Goal: Entertainment & Leisure: Consume media (video, audio)

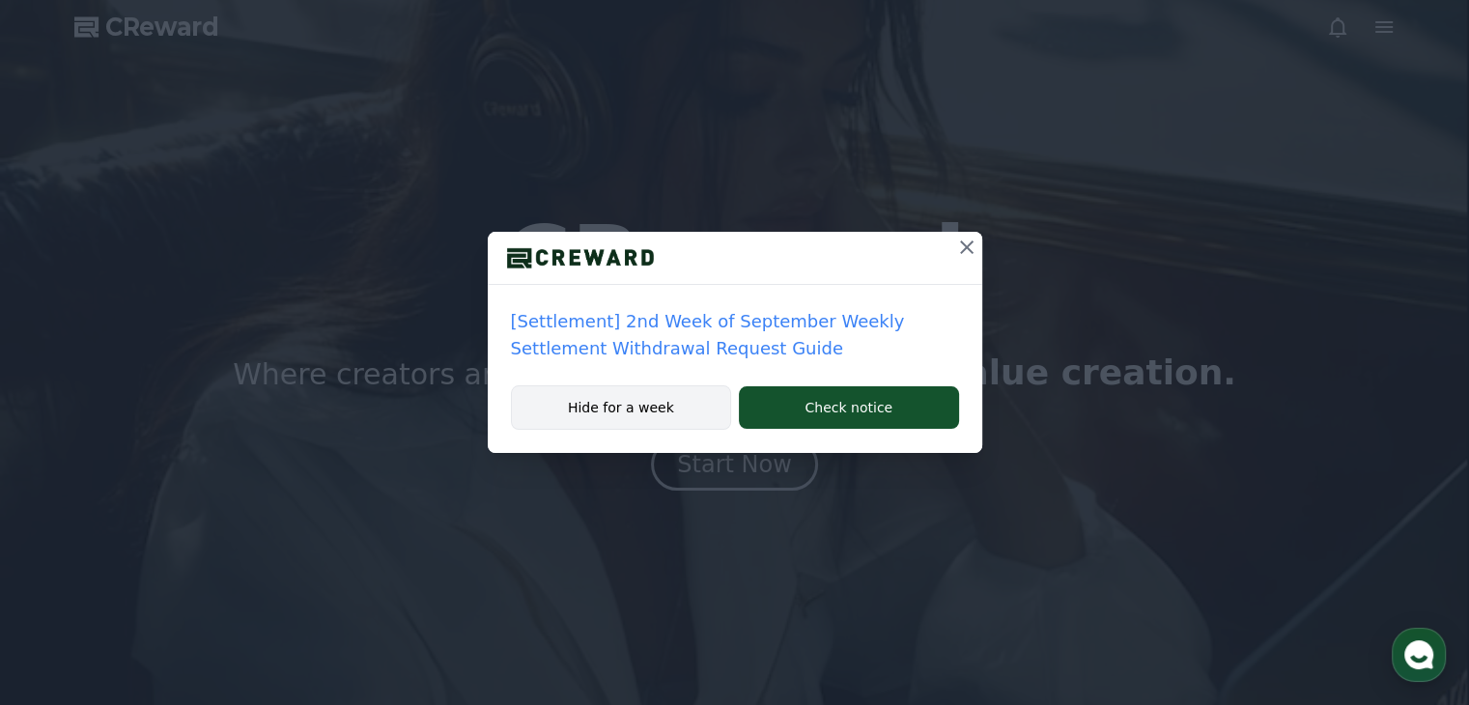
click at [636, 392] on button "Hide for a week" at bounding box center [621, 407] width 221 height 44
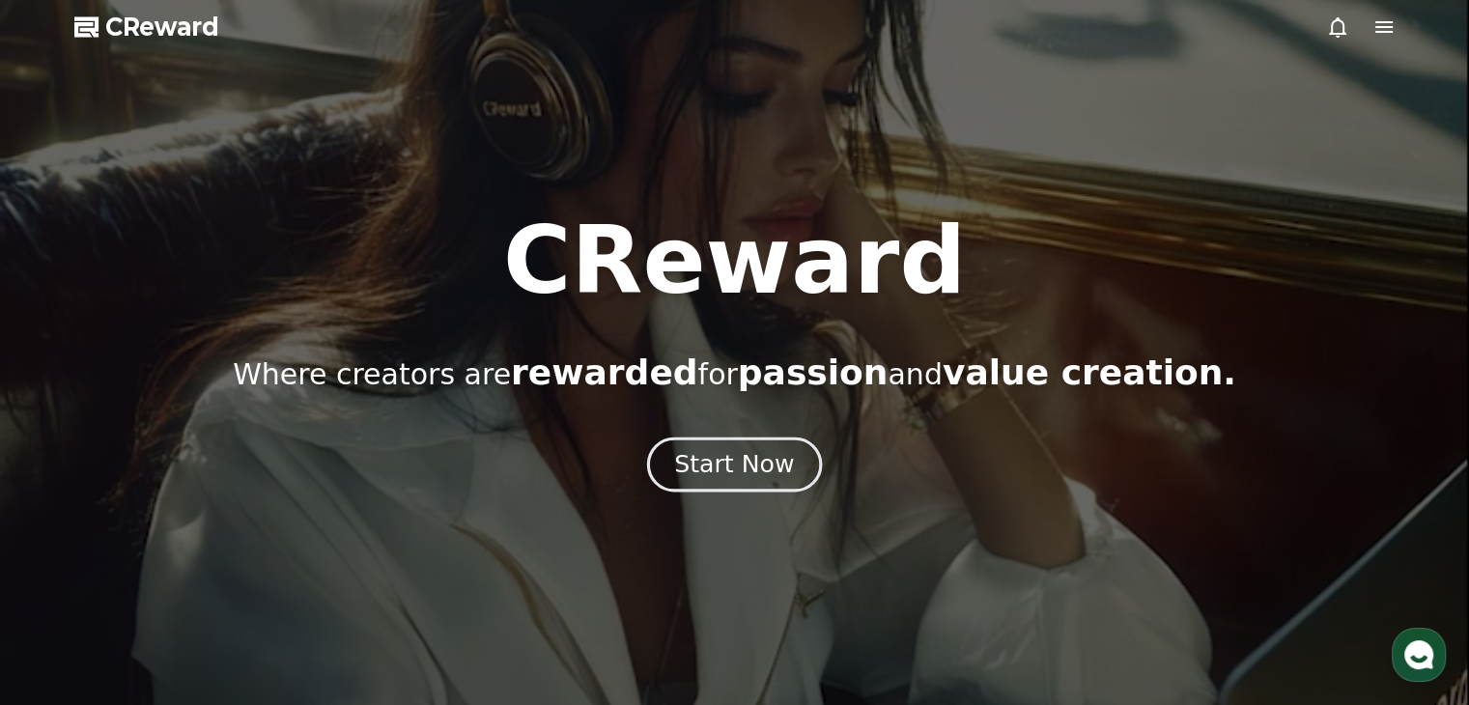
click at [730, 468] on div "Start Now" at bounding box center [734, 464] width 120 height 33
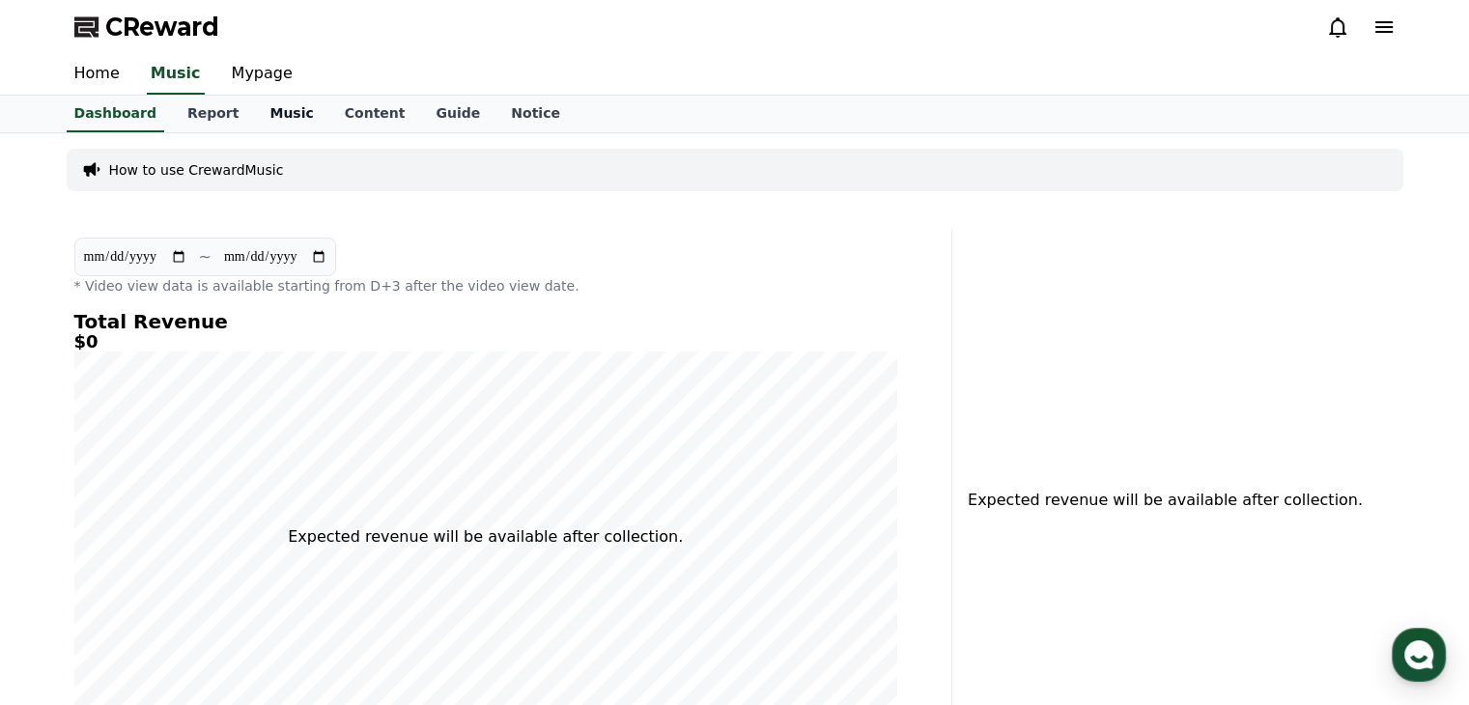
click at [276, 117] on link "Music" at bounding box center [291, 114] width 74 height 37
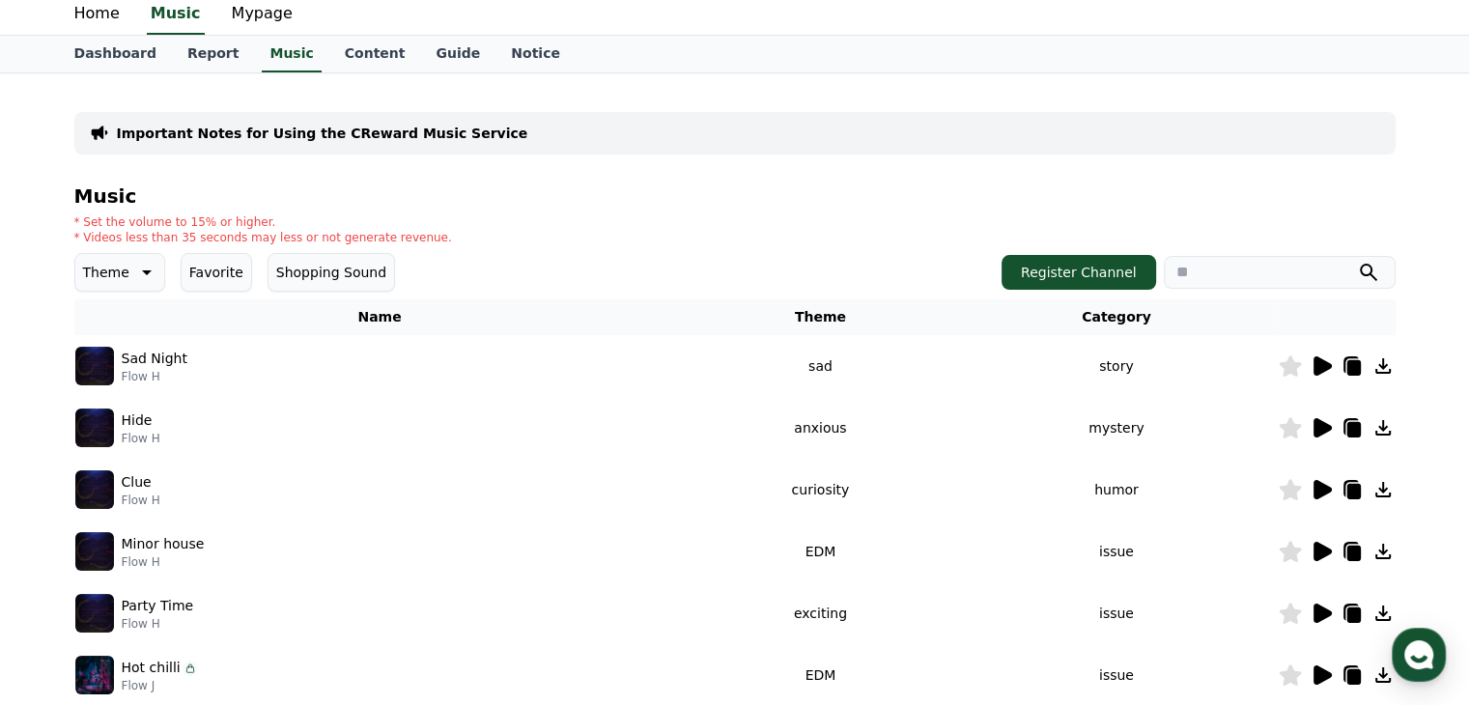
scroll to position [65, 0]
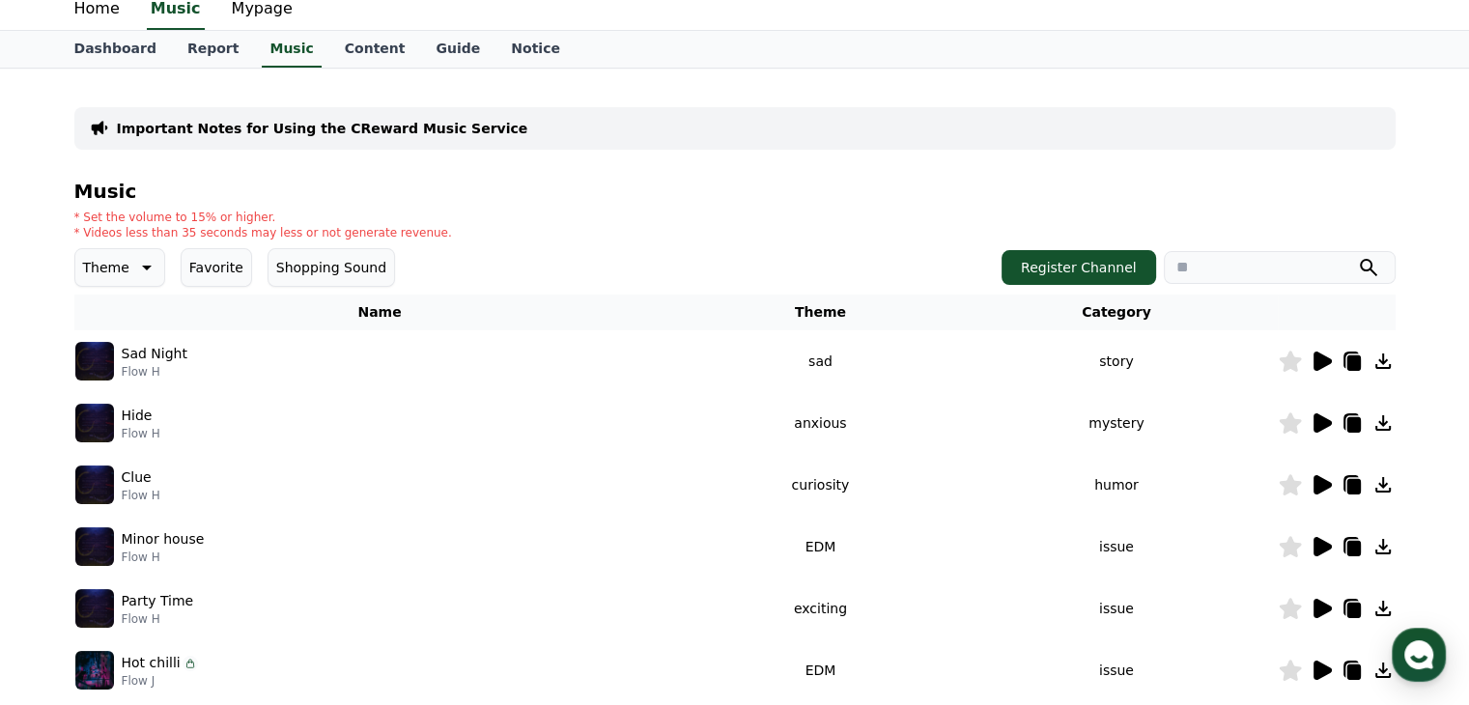
click at [1323, 483] on icon at bounding box center [1322, 484] width 18 height 19
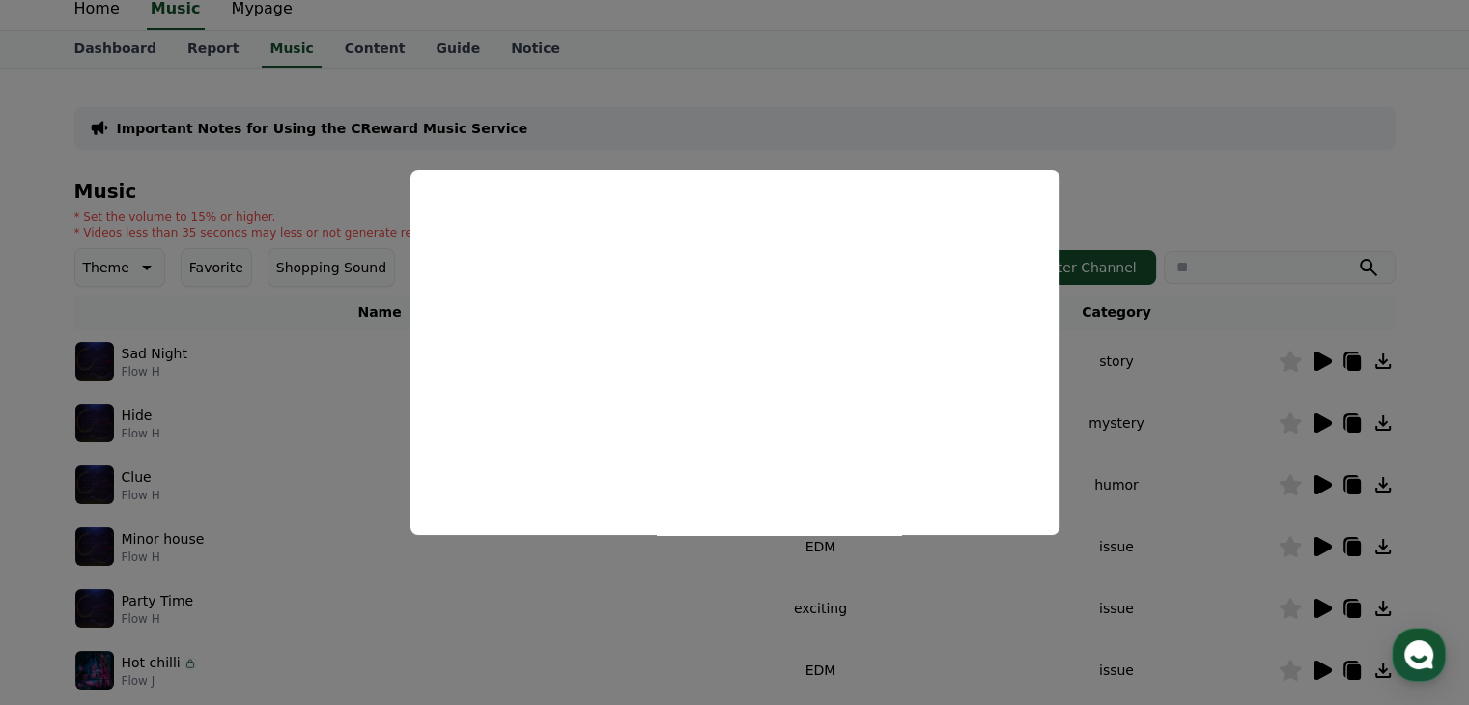
click at [1233, 498] on button "close modal" at bounding box center [734, 352] width 1469 height 705
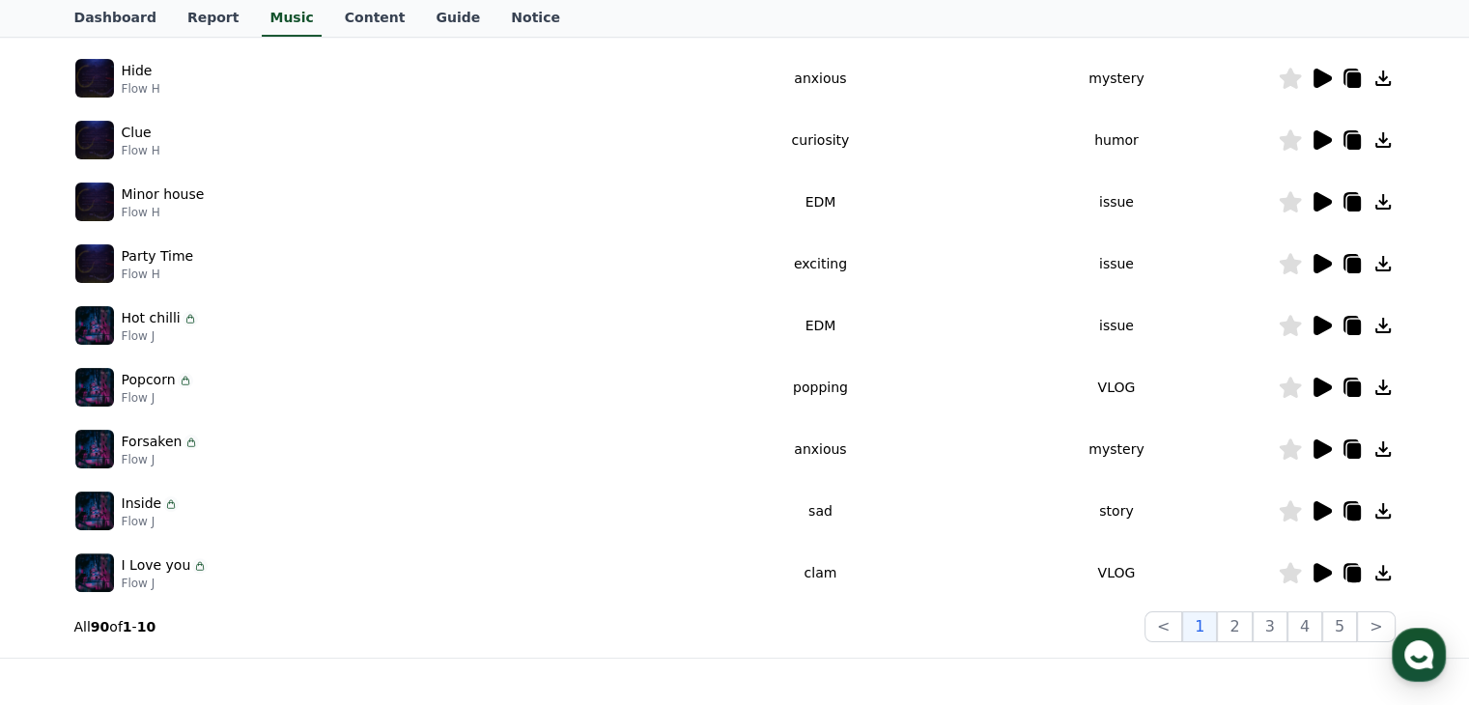
scroll to position [411, 0]
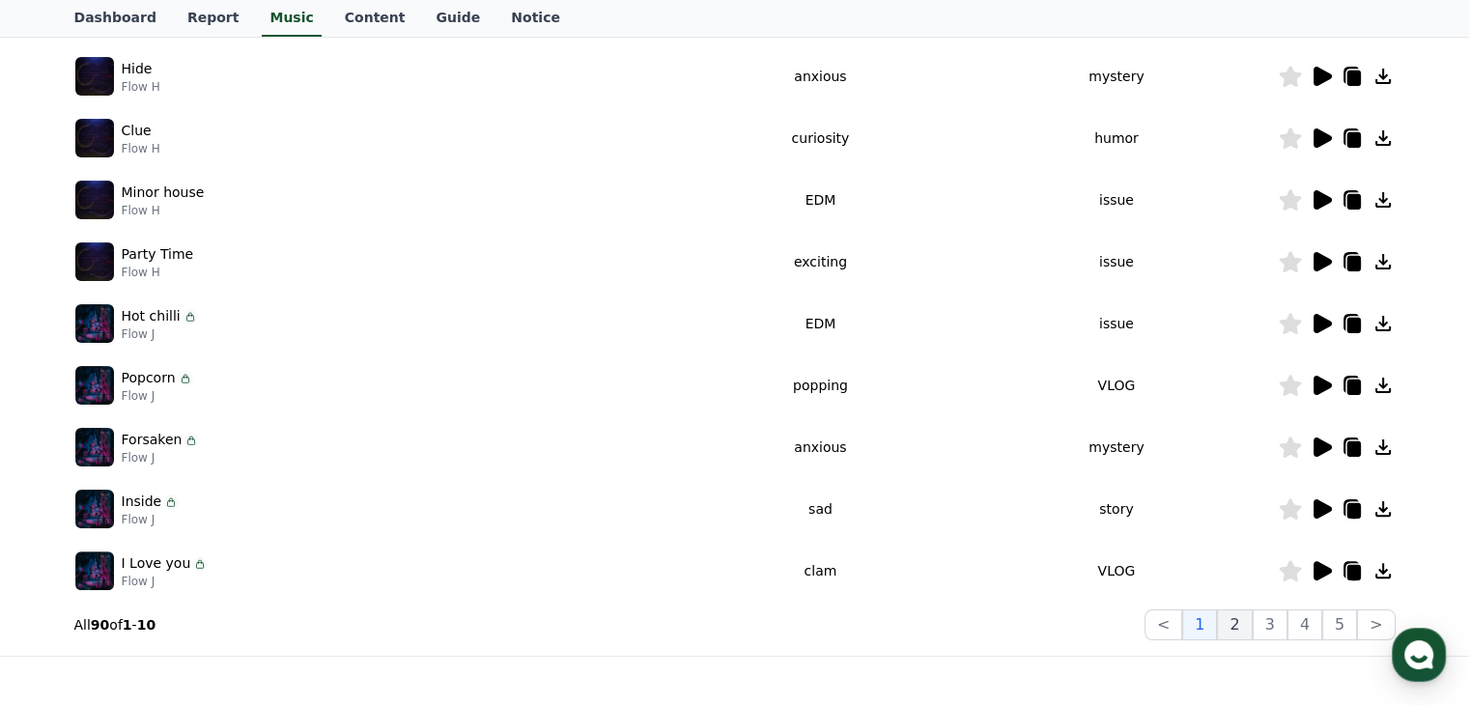
click at [1247, 632] on button "2" at bounding box center [1234, 624] width 35 height 31
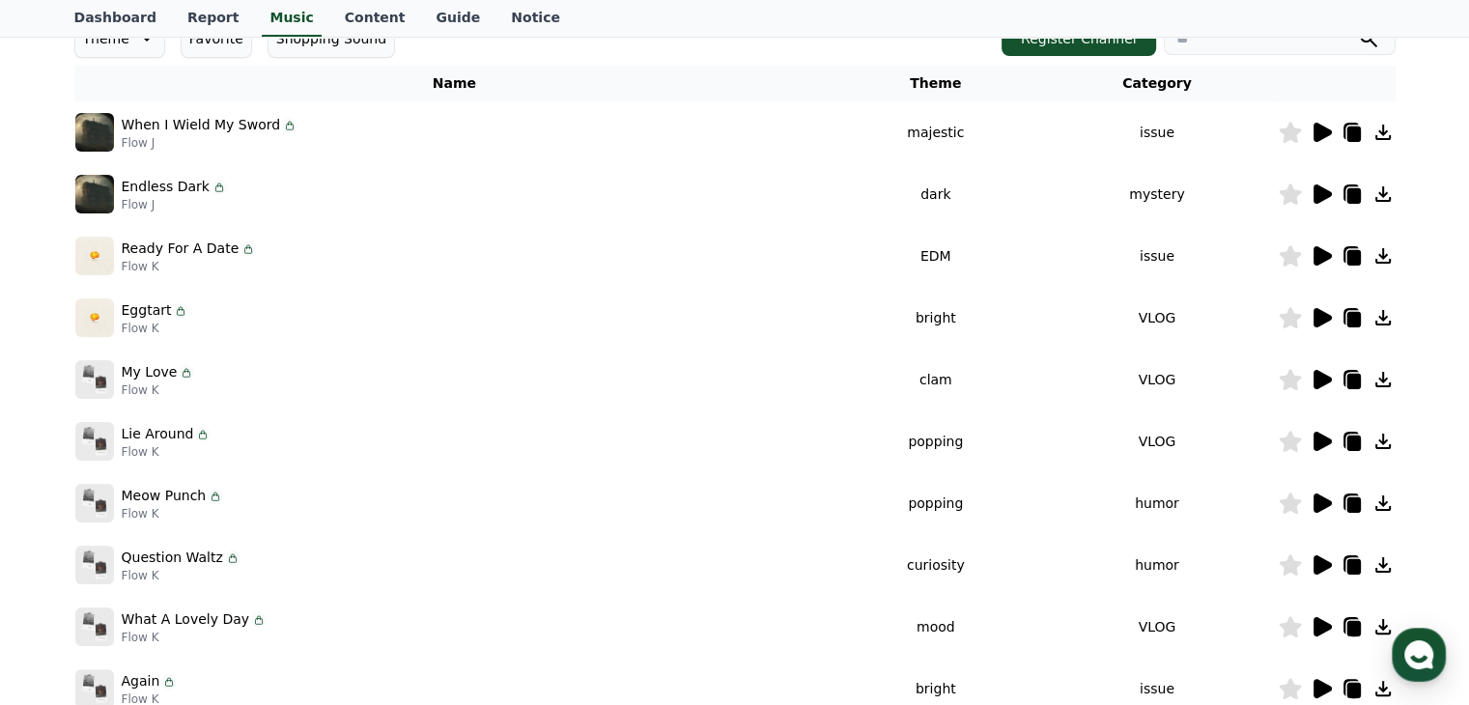
scroll to position [293, 0]
click at [1321, 498] on icon at bounding box center [1322, 503] width 18 height 19
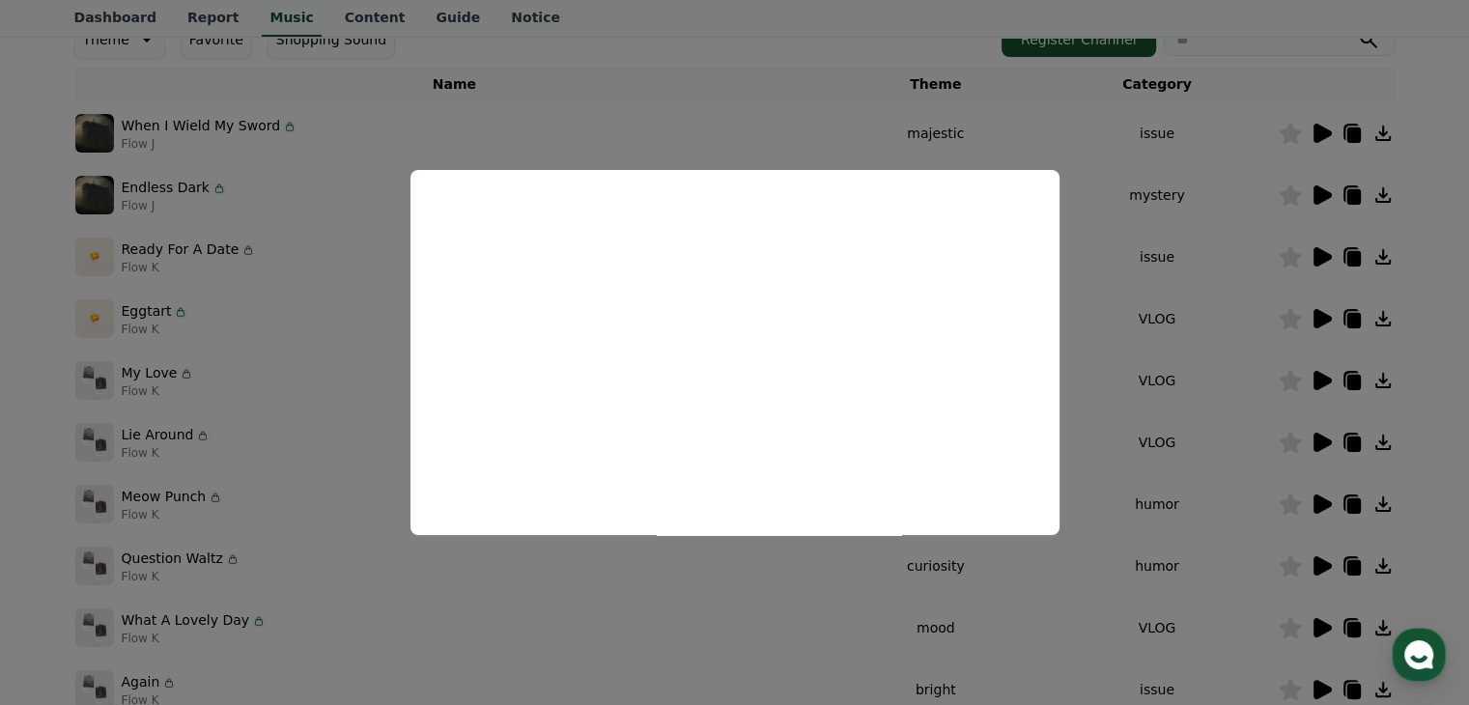
click at [1124, 387] on button "close modal" at bounding box center [734, 352] width 1469 height 705
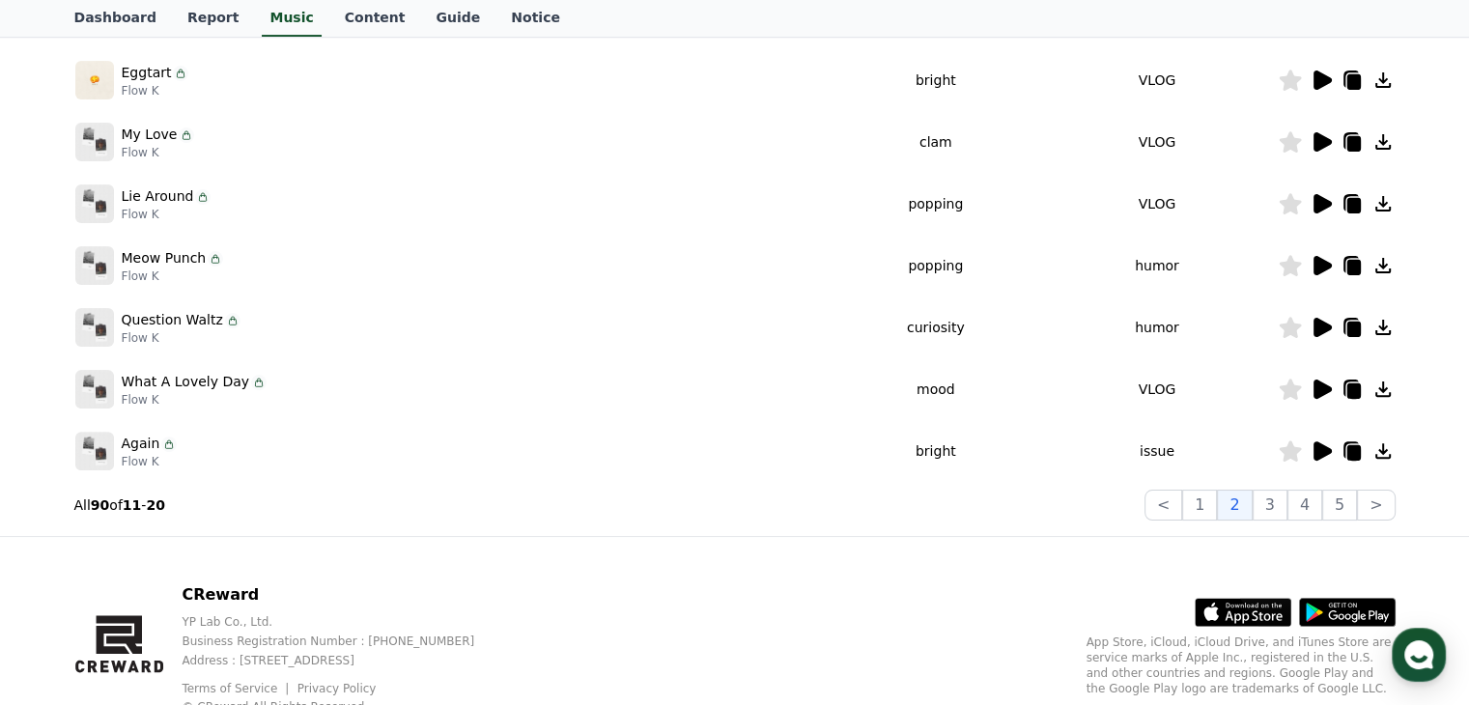
scroll to position [529, 0]
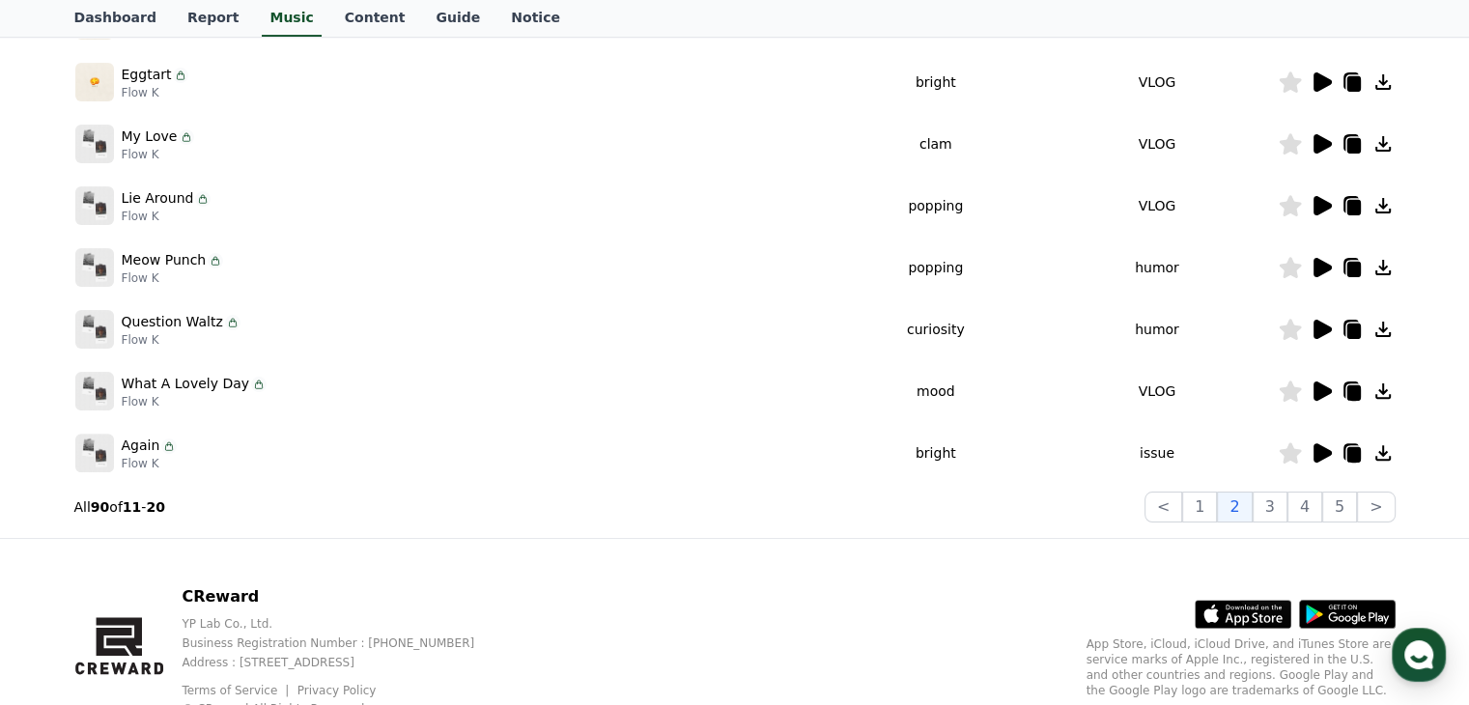
click at [1314, 452] on icon at bounding box center [1322, 452] width 18 height 19
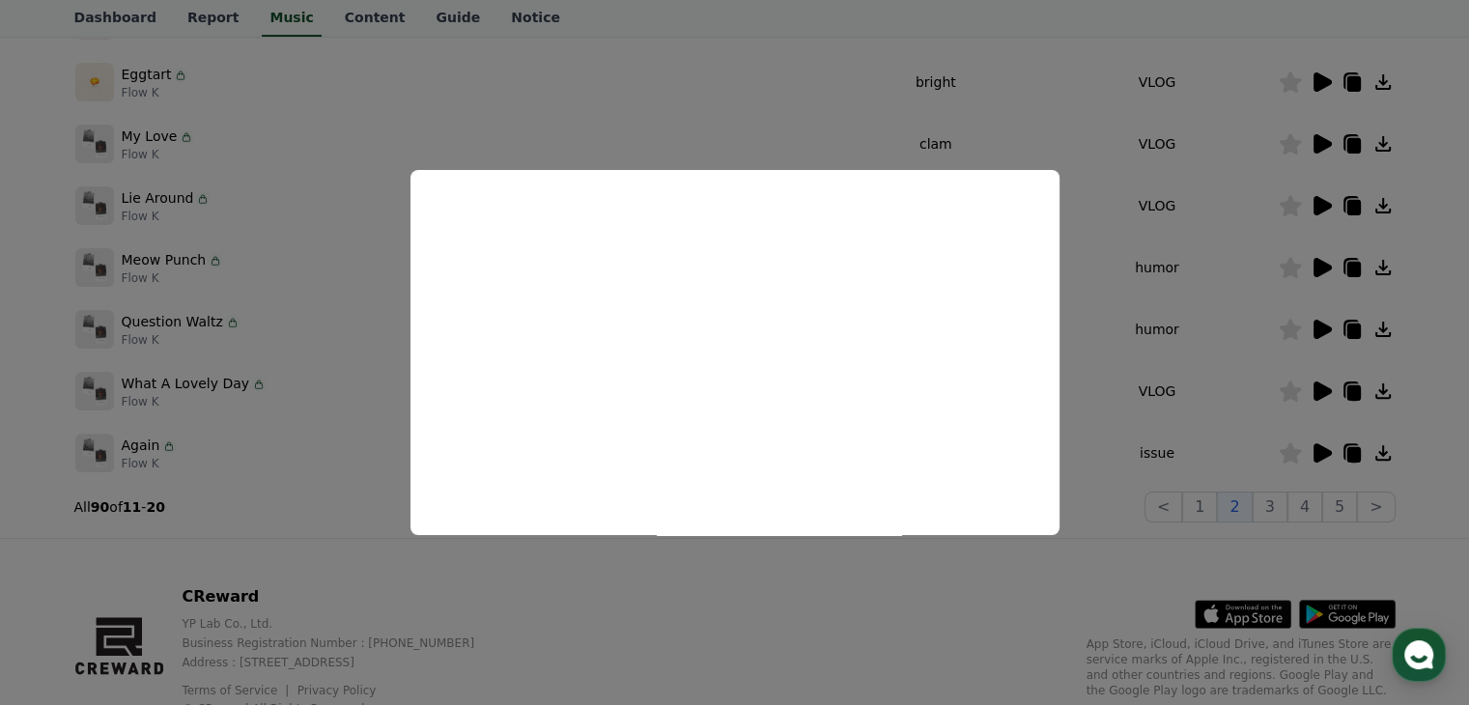
click at [1135, 393] on button "close modal" at bounding box center [734, 352] width 1469 height 705
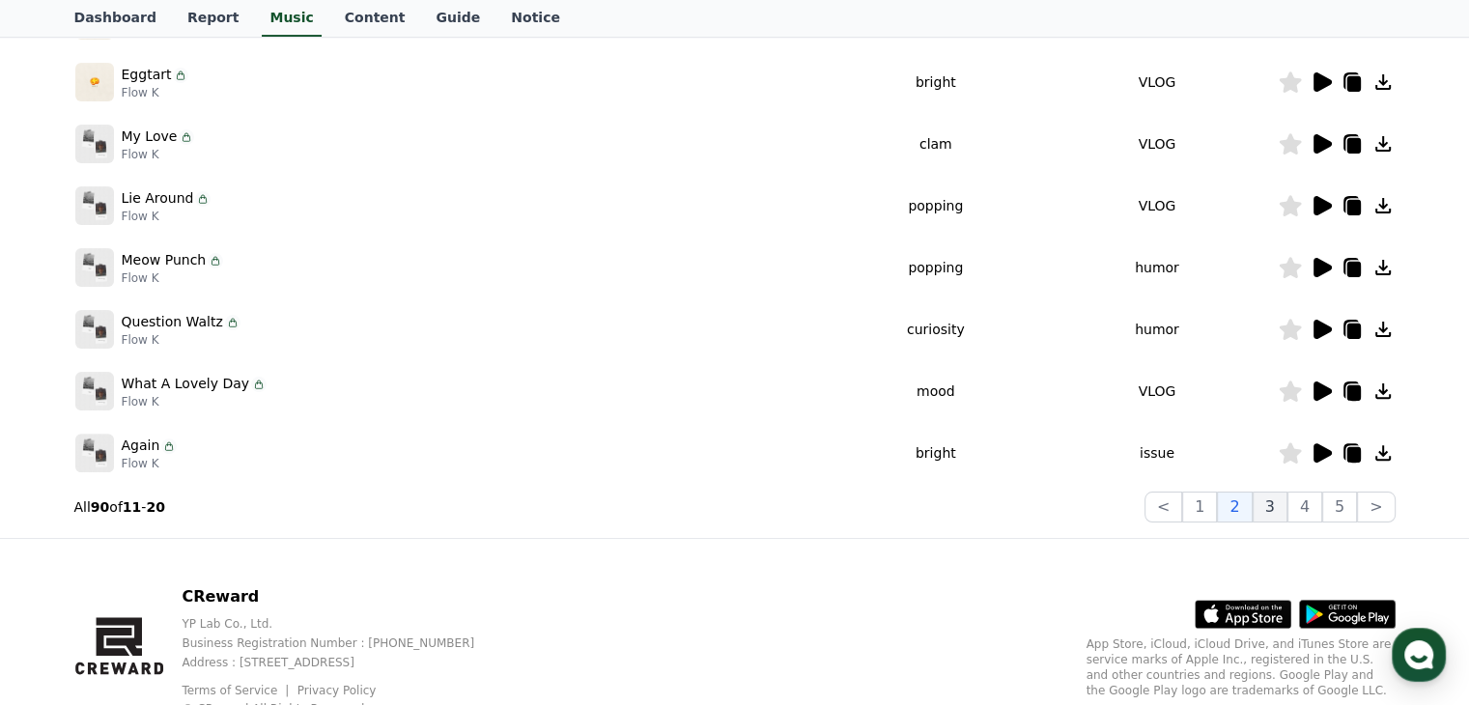
click at [1280, 507] on button "3" at bounding box center [1270, 507] width 35 height 31
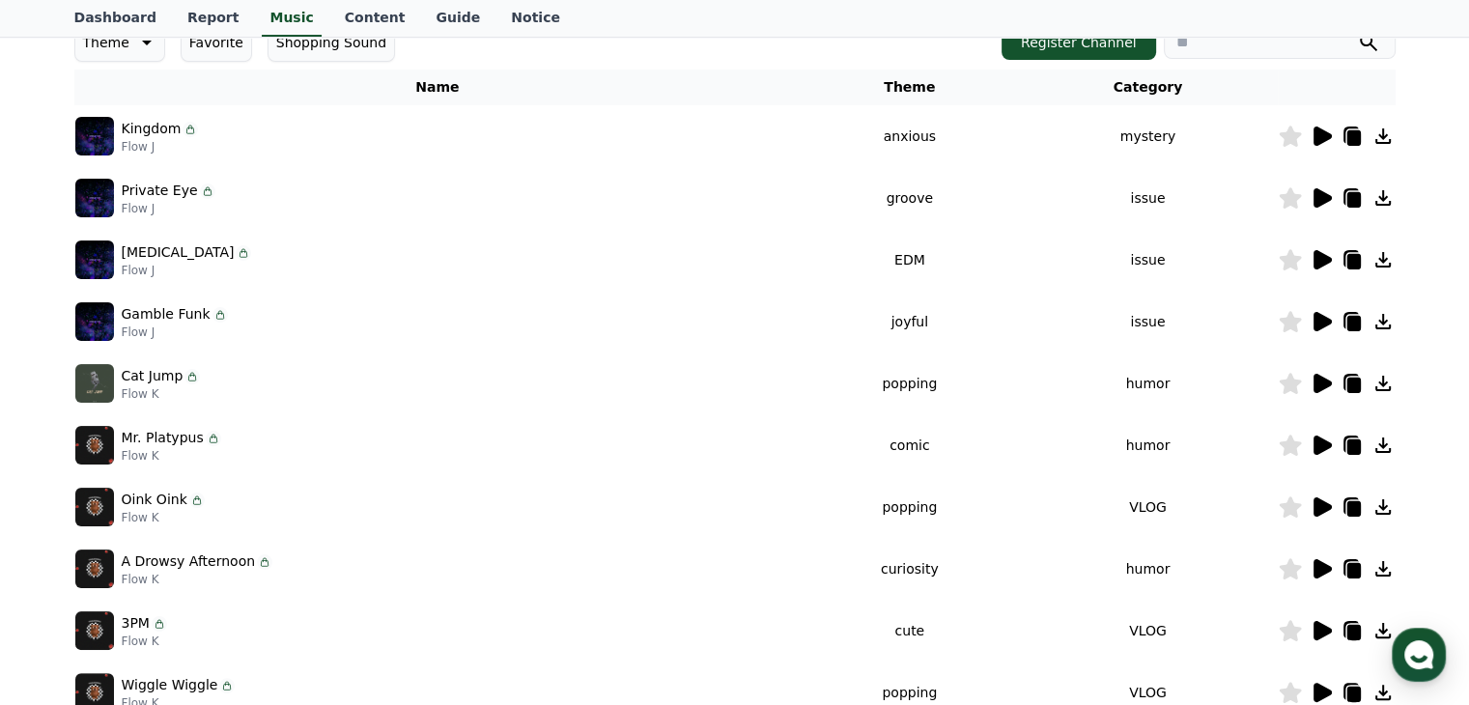
scroll to position [301, 0]
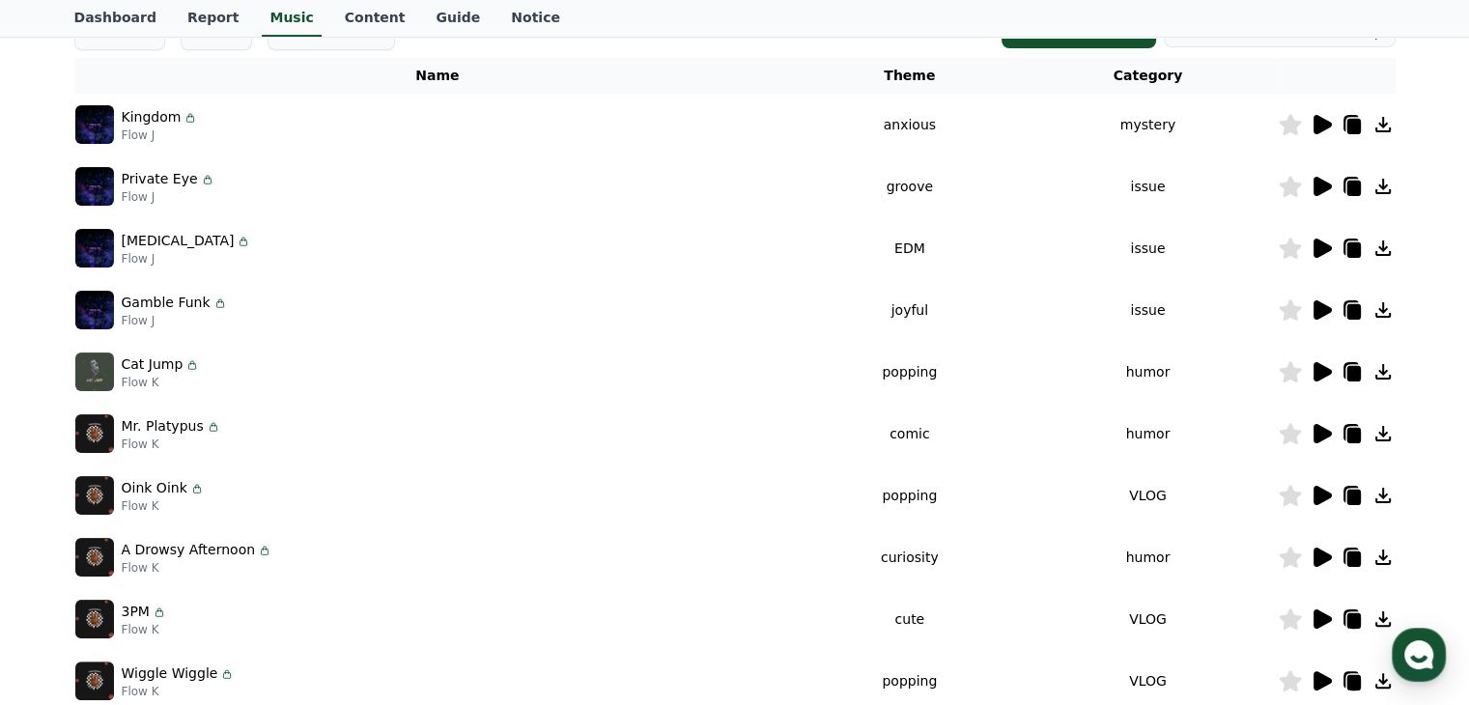
click at [1320, 428] on icon at bounding box center [1322, 433] width 18 height 19
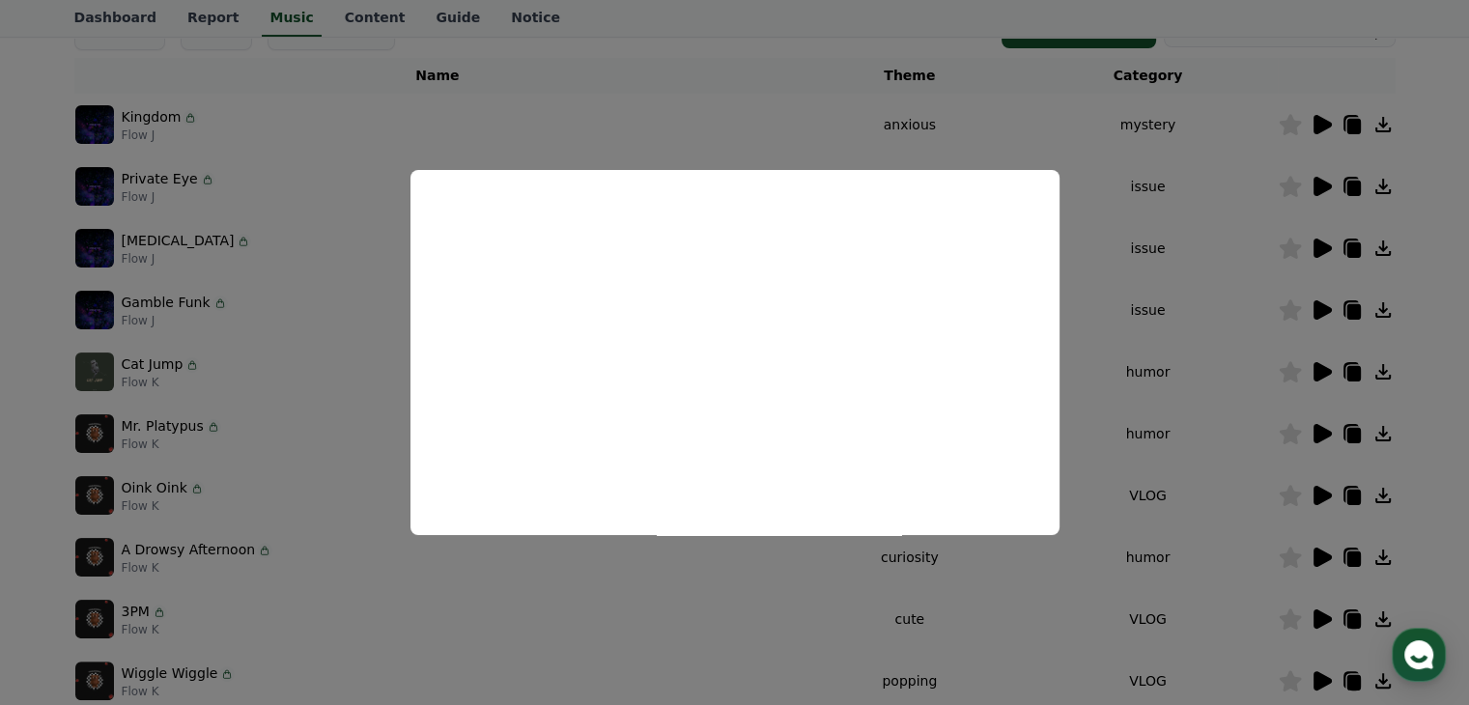
click at [1095, 380] on button "close modal" at bounding box center [734, 352] width 1469 height 705
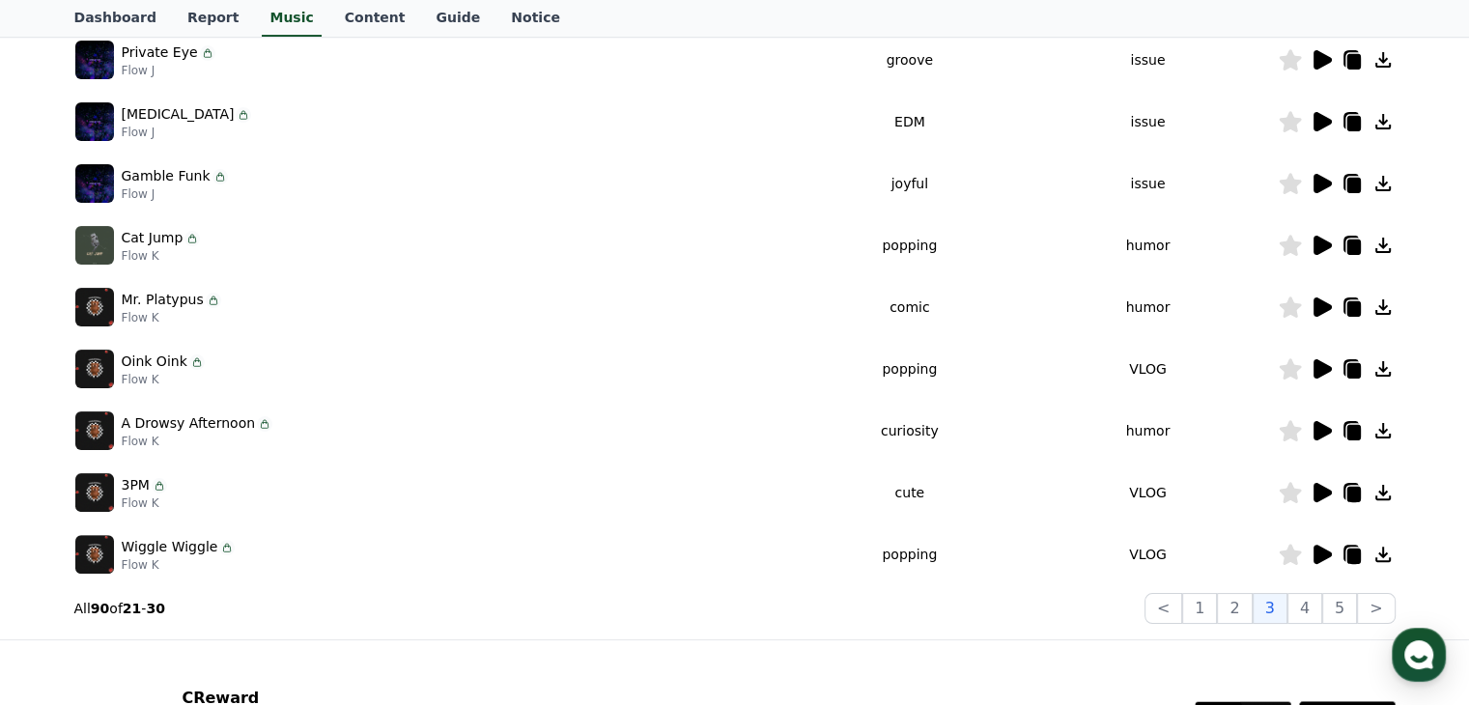
scroll to position [435, 0]
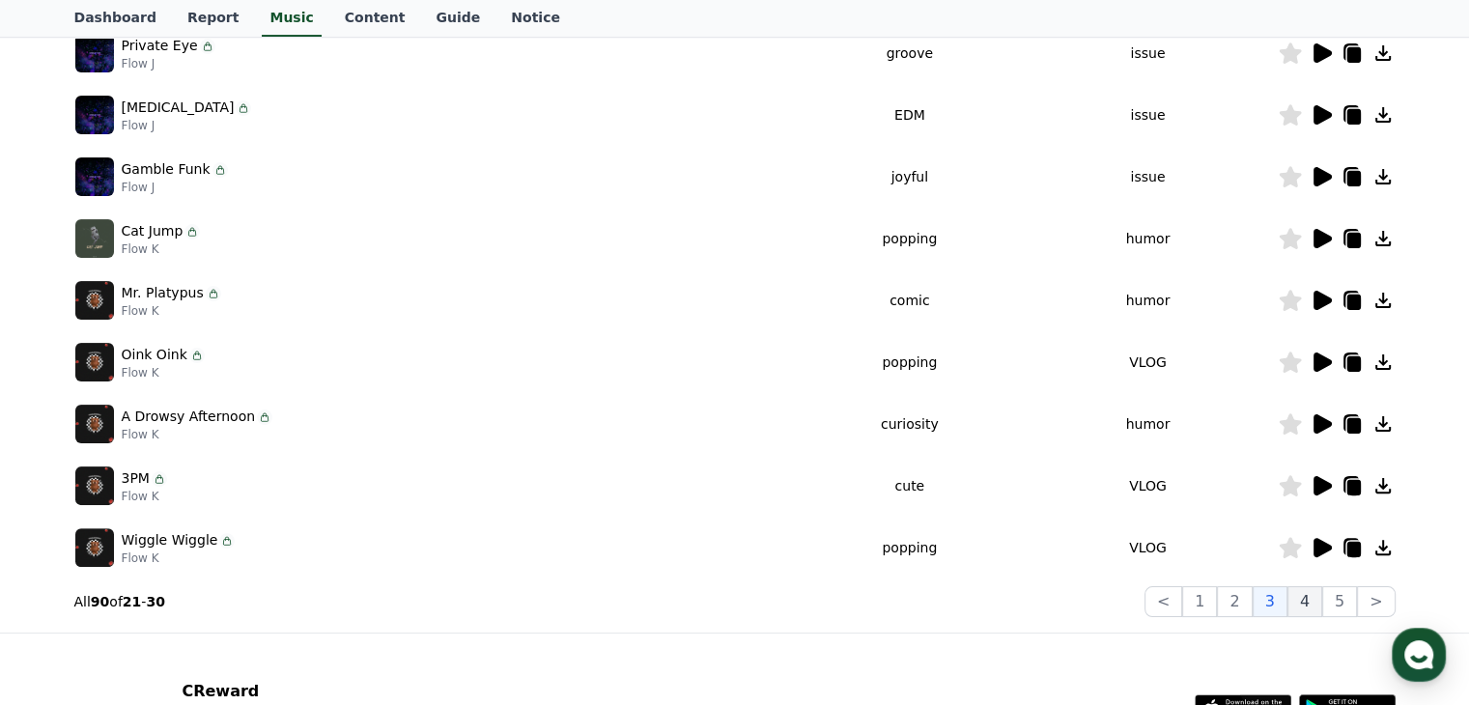
click at [1308, 606] on button "4" at bounding box center [1304, 601] width 35 height 31
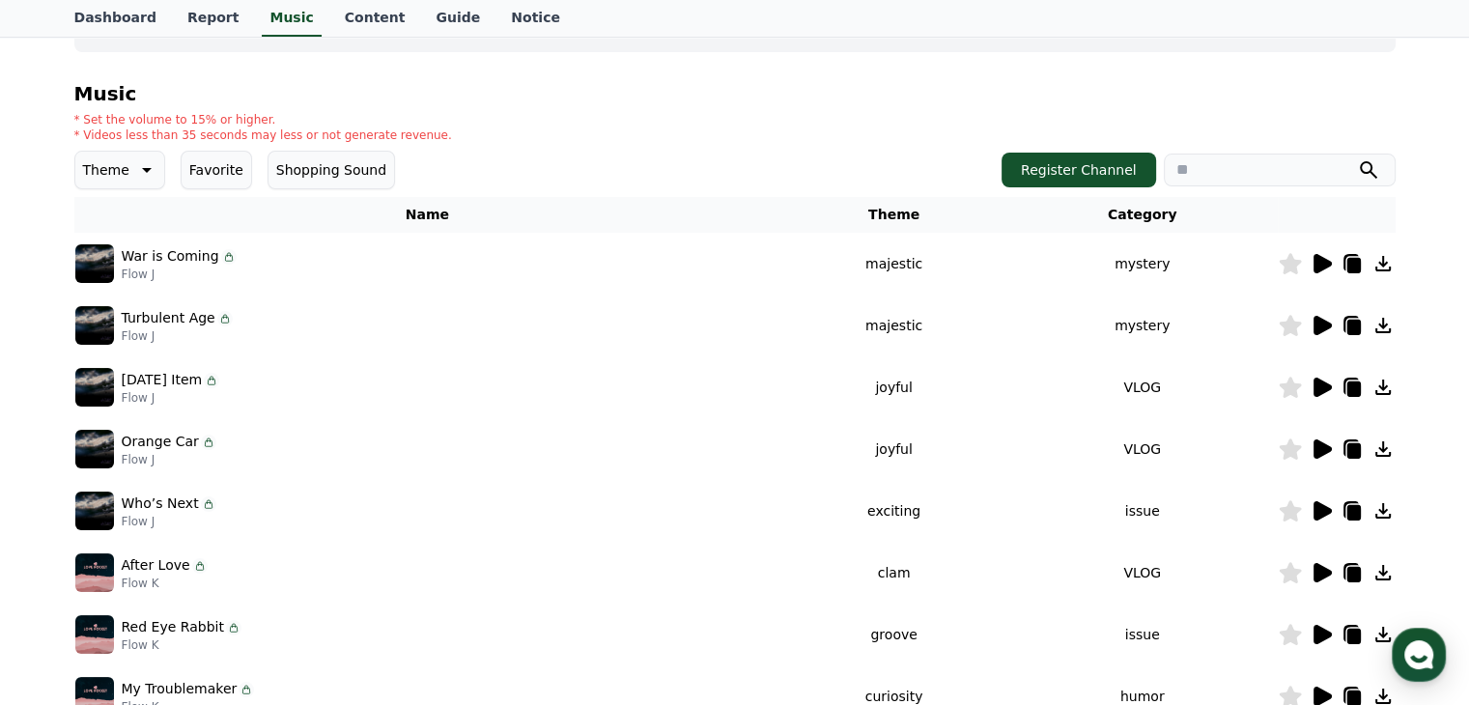
scroll to position [162, 0]
click at [1314, 265] on icon at bounding box center [1322, 263] width 18 height 19
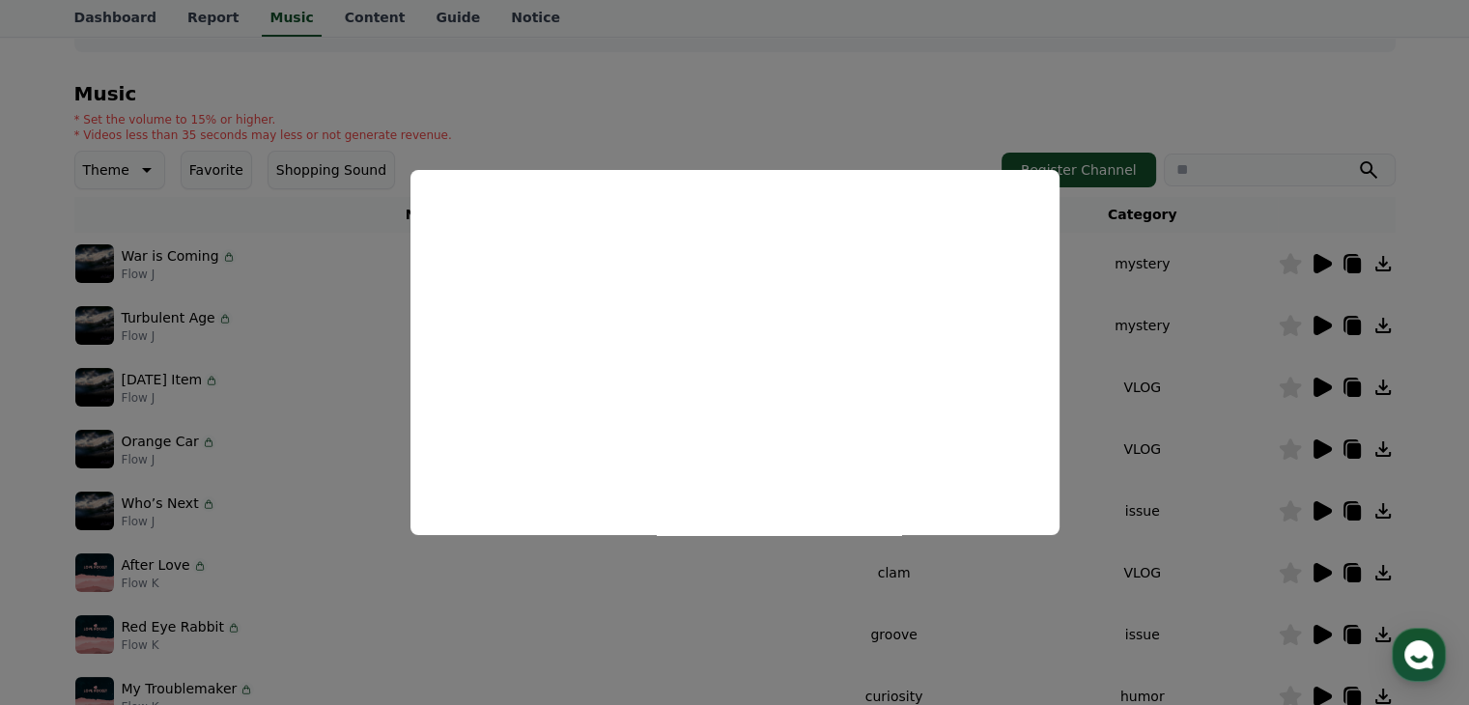
click at [1082, 334] on button "close modal" at bounding box center [734, 352] width 1469 height 705
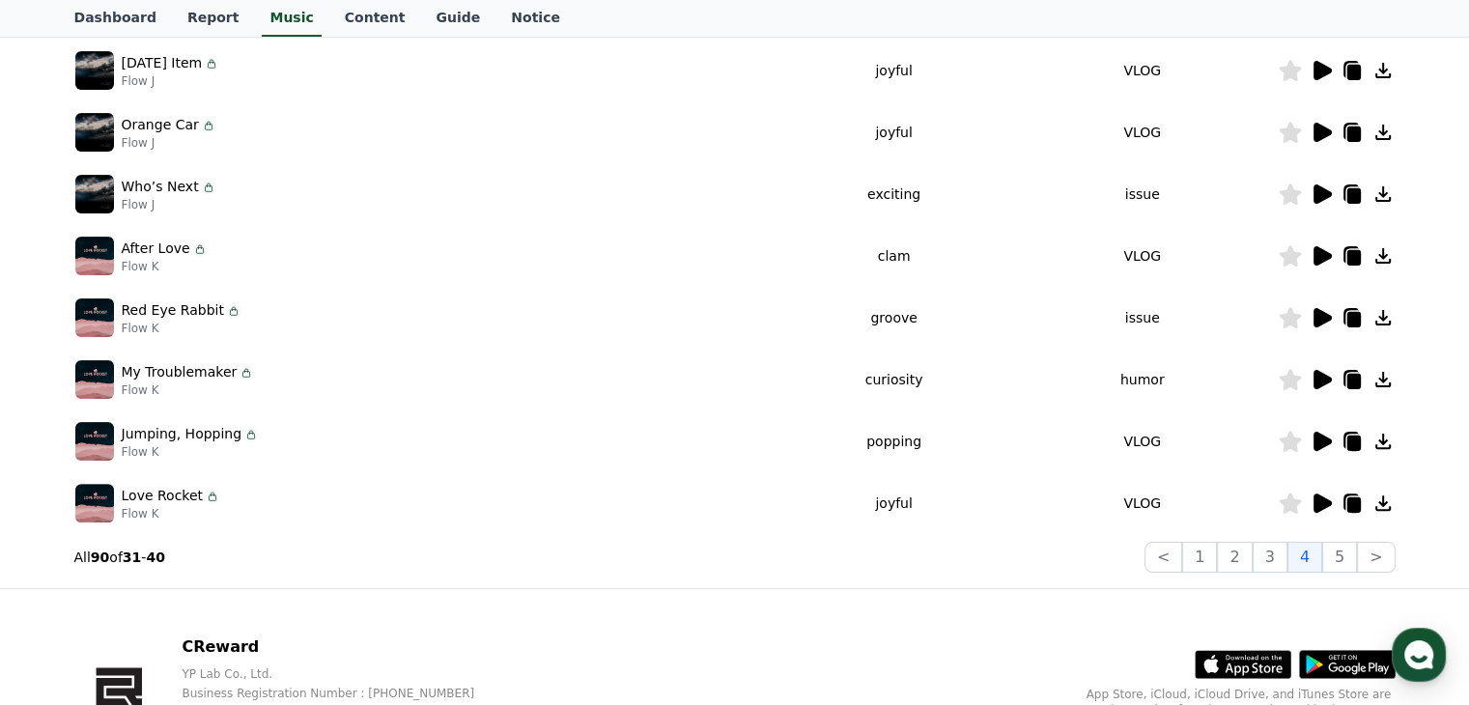
scroll to position [478, 0]
click at [1323, 507] on icon at bounding box center [1322, 503] width 18 height 19
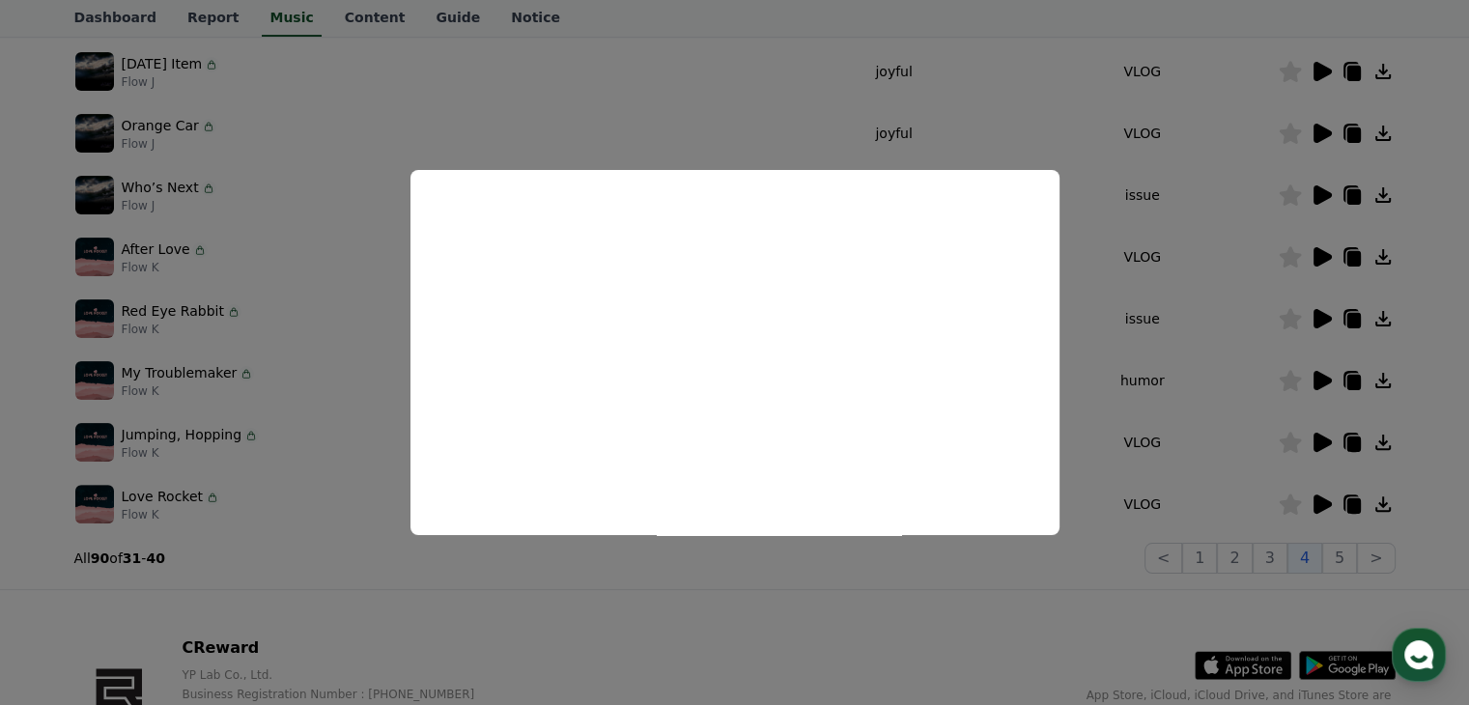
click at [1219, 497] on button "close modal" at bounding box center [734, 352] width 1469 height 705
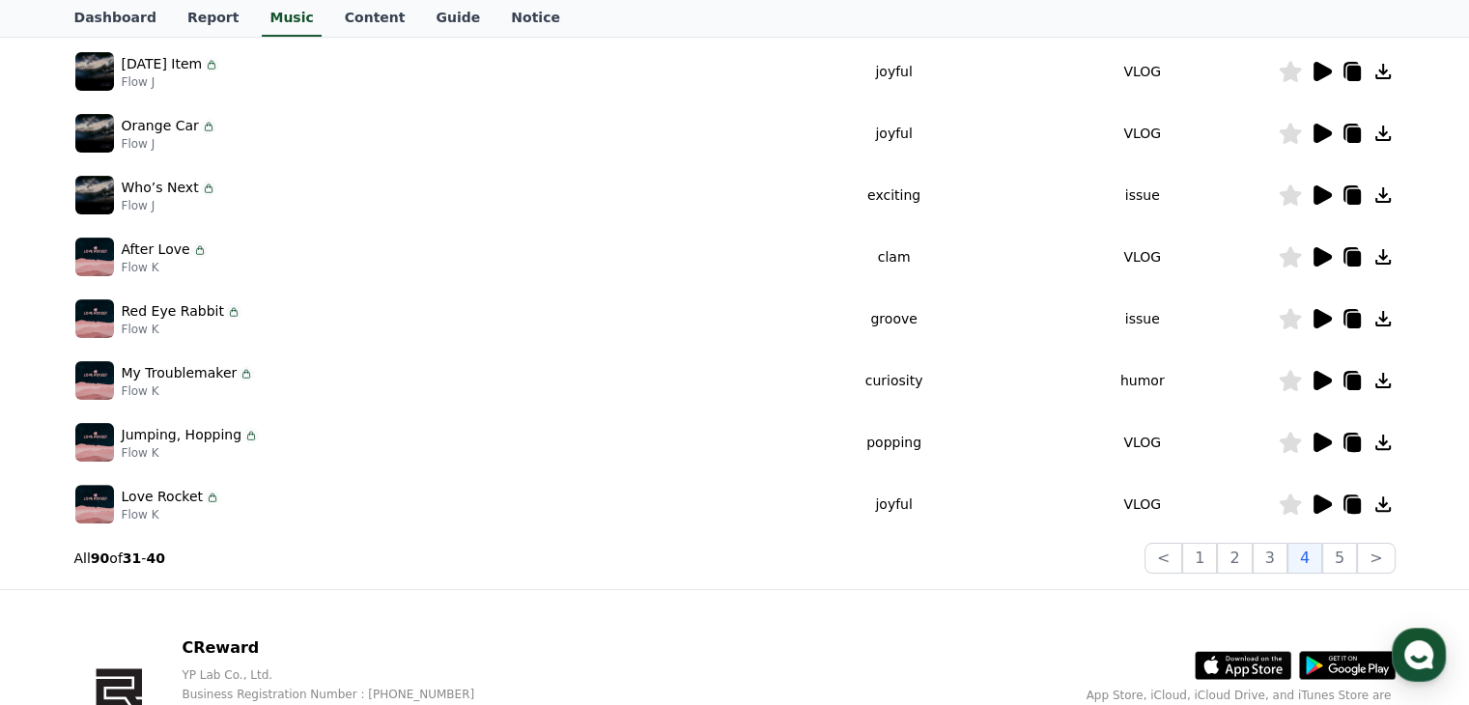
click at [1288, 509] on icon at bounding box center [1290, 503] width 22 height 21
click at [1321, 376] on icon at bounding box center [1322, 380] width 18 height 19
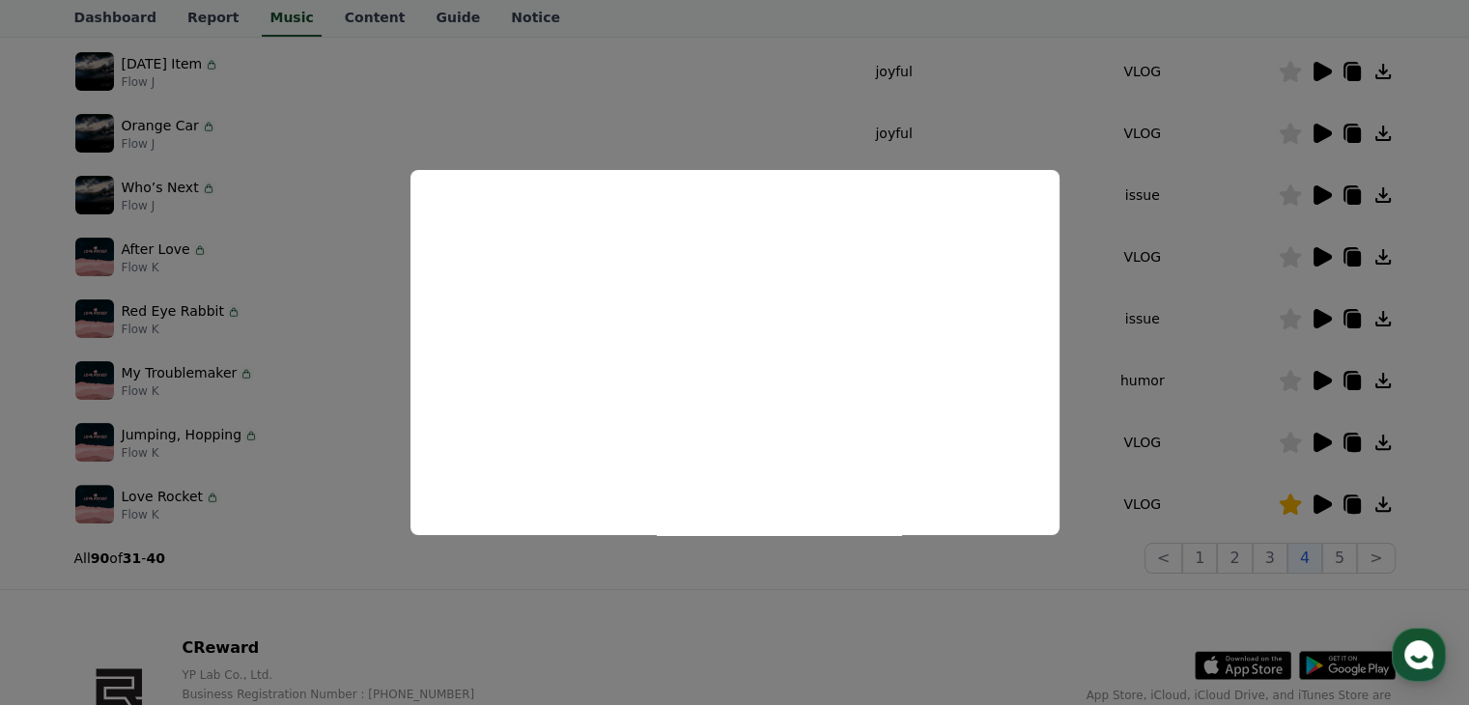
click at [825, 589] on button "close modal" at bounding box center [734, 352] width 1469 height 705
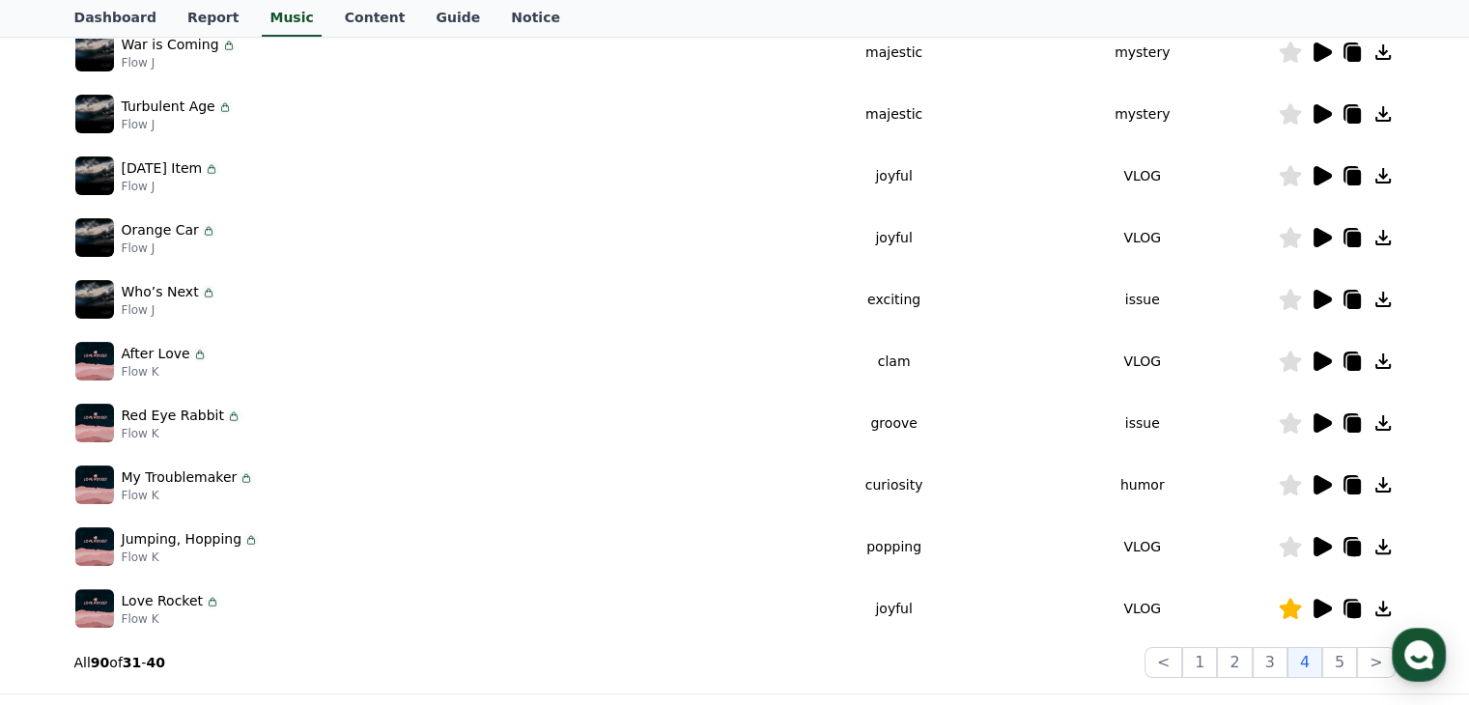
scroll to position [370, 0]
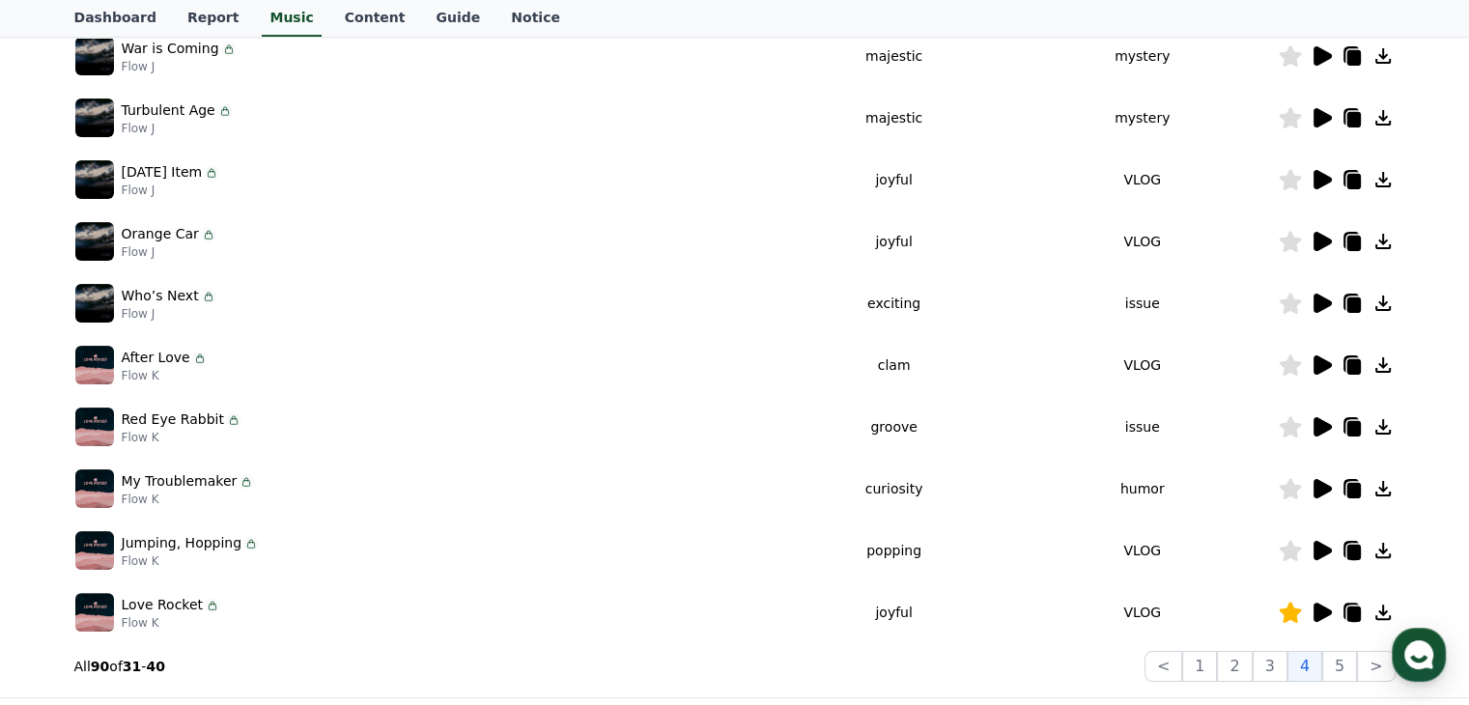
click at [1321, 304] on icon at bounding box center [1322, 303] width 18 height 19
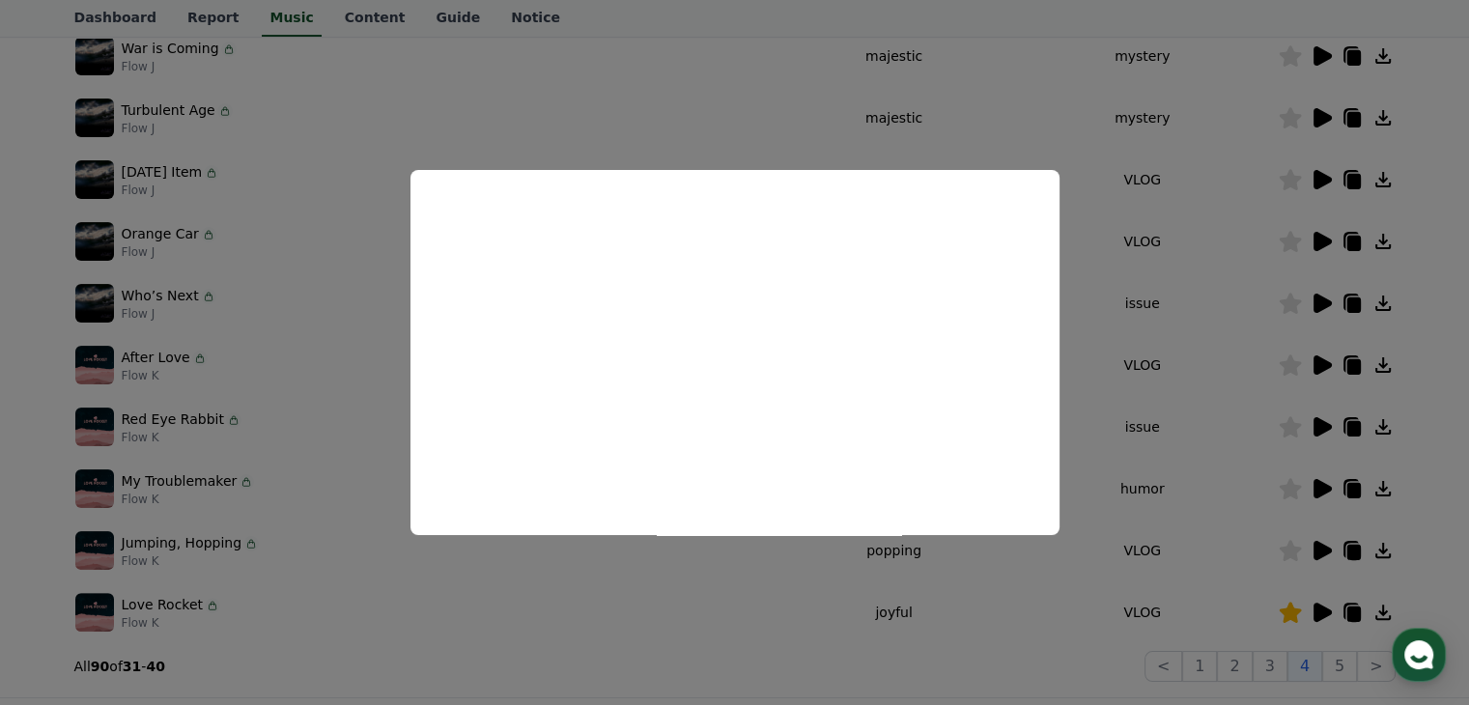
click at [633, 627] on button "close modal" at bounding box center [734, 352] width 1469 height 705
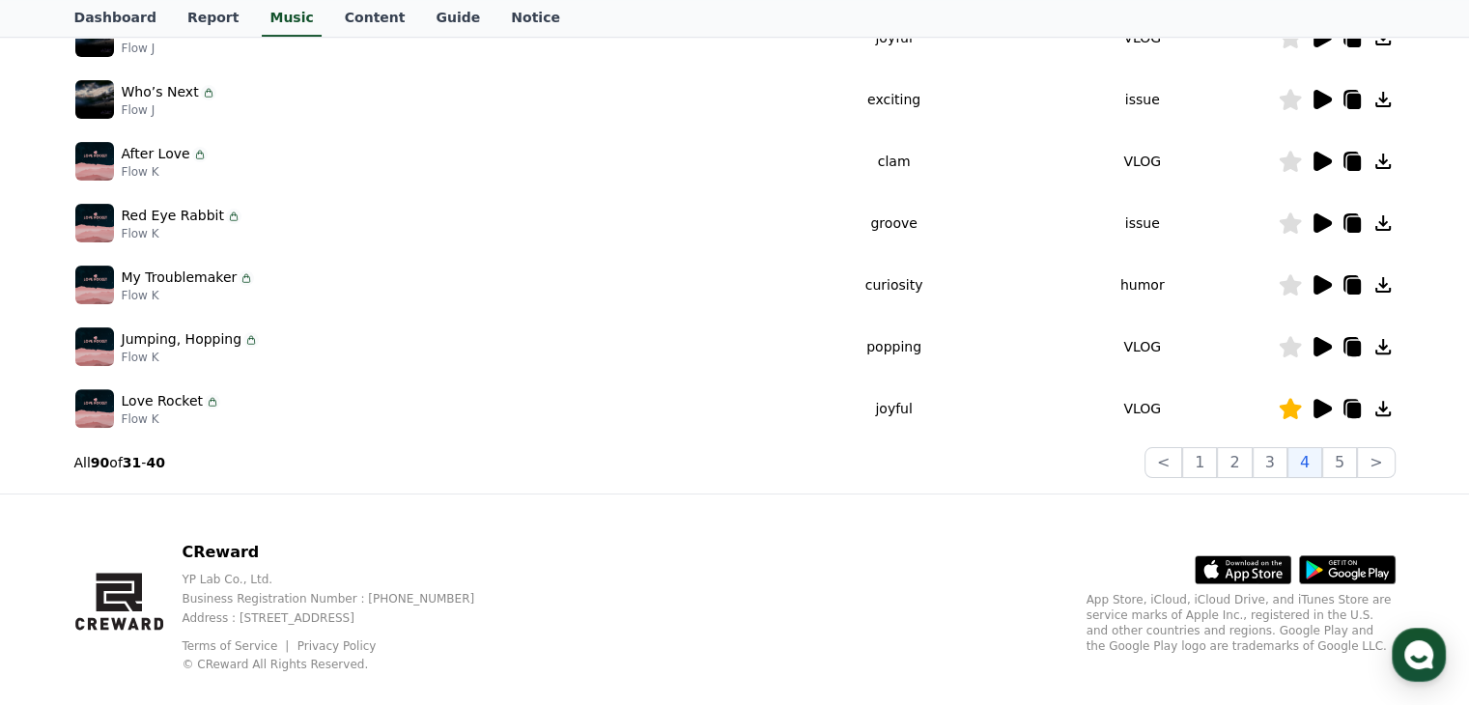
scroll to position [602, 0]
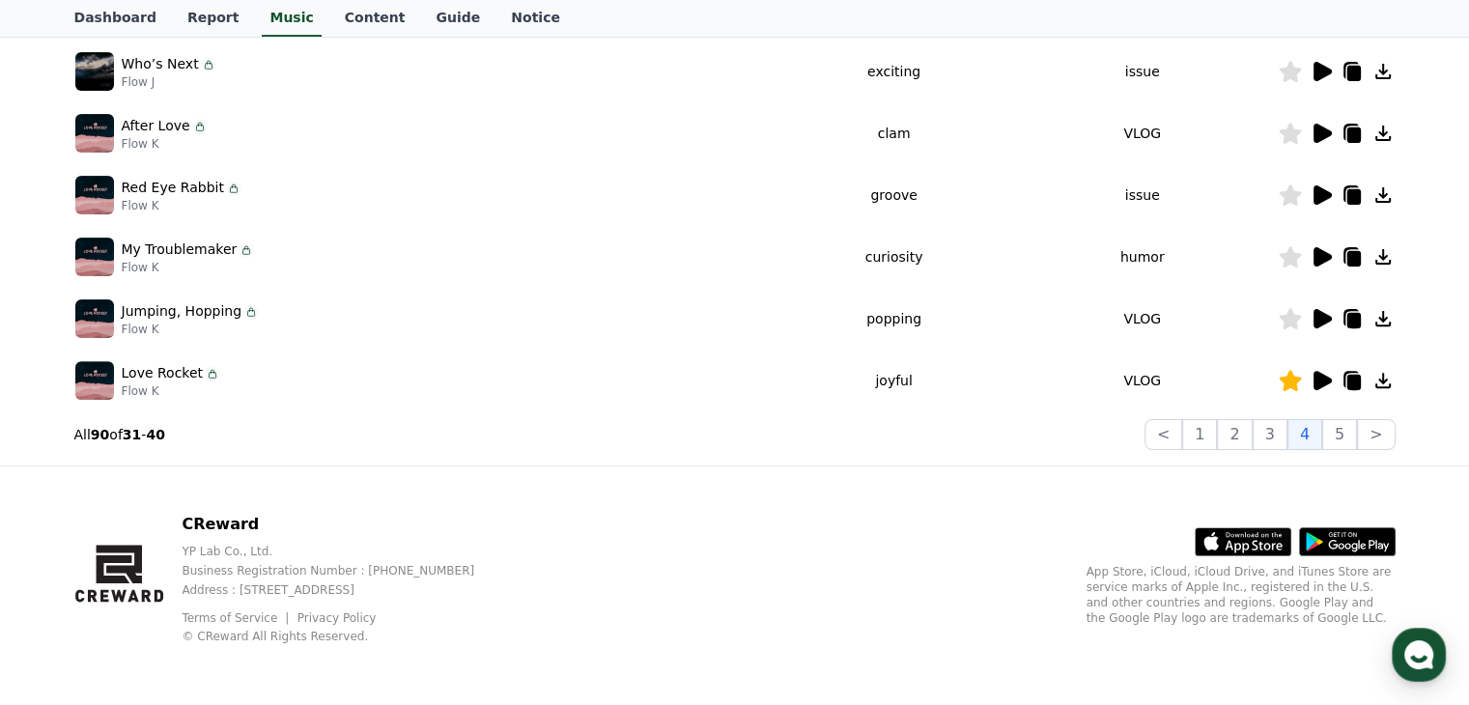
click at [1326, 372] on icon at bounding box center [1320, 380] width 23 height 23
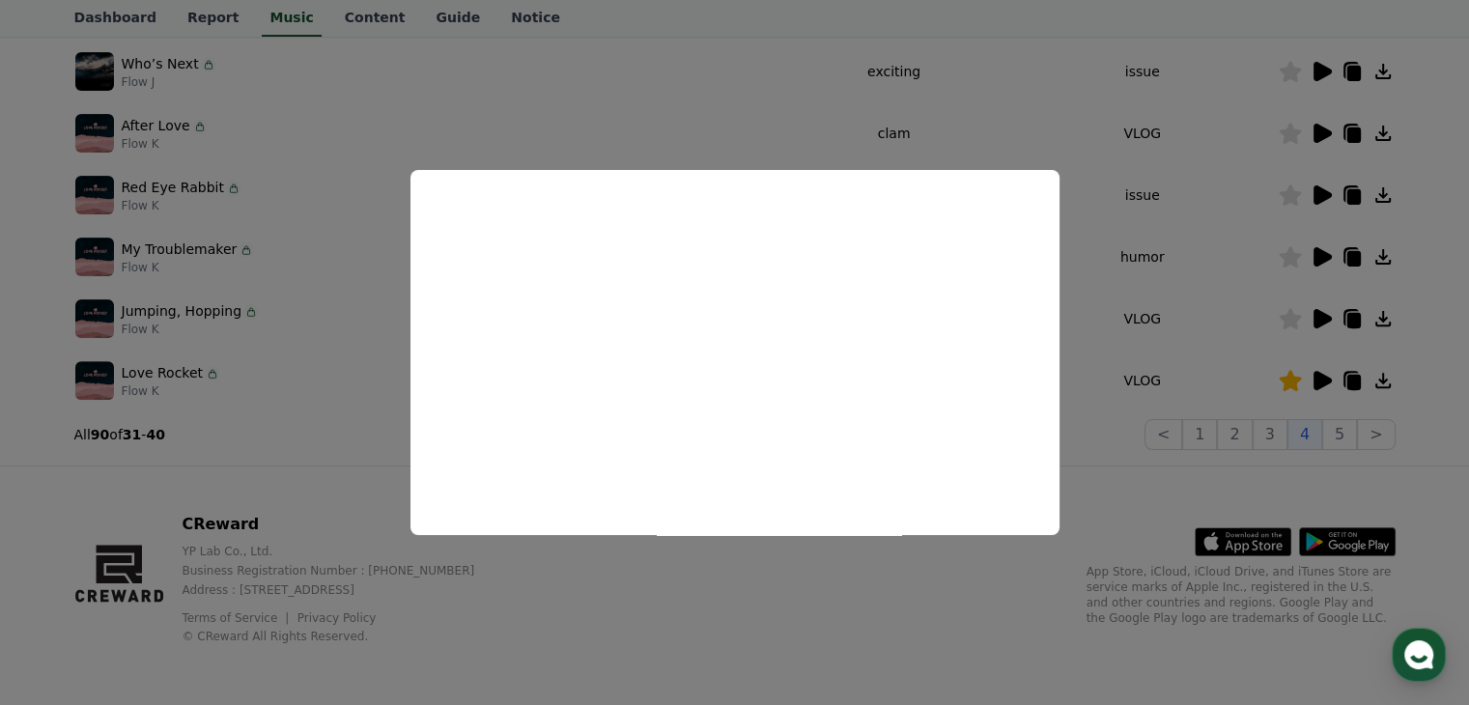
click at [1097, 250] on button "close modal" at bounding box center [734, 352] width 1469 height 705
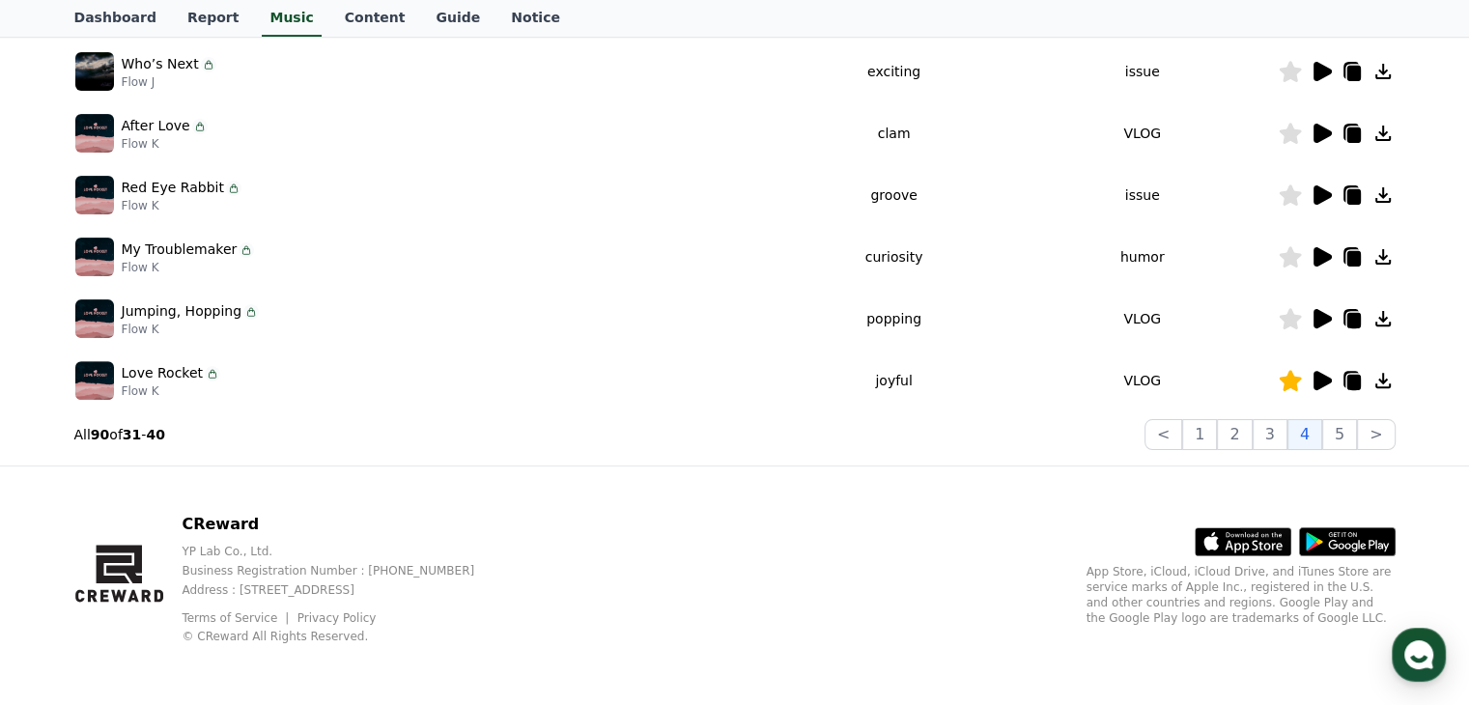
click at [1321, 251] on icon at bounding box center [1322, 256] width 18 height 19
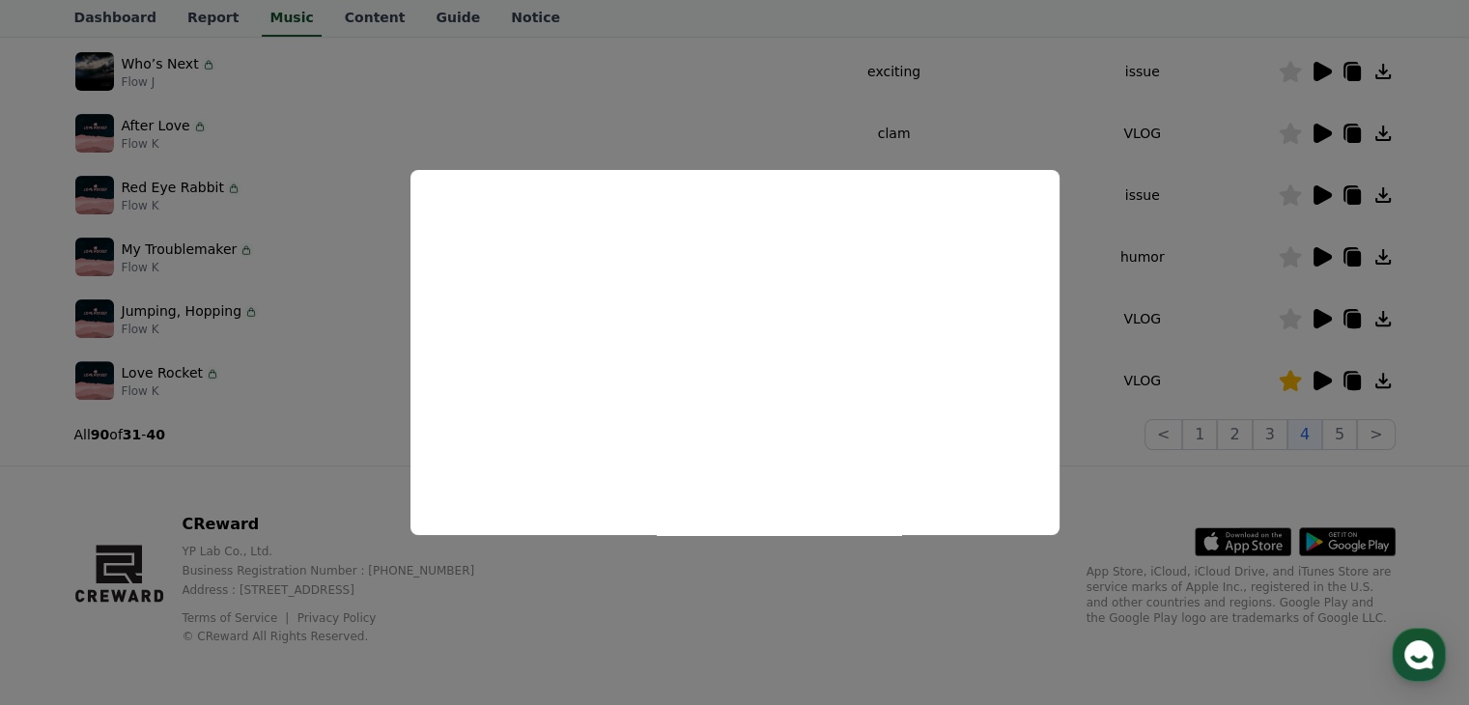
click at [1061, 373] on button "close modal" at bounding box center [734, 352] width 1469 height 705
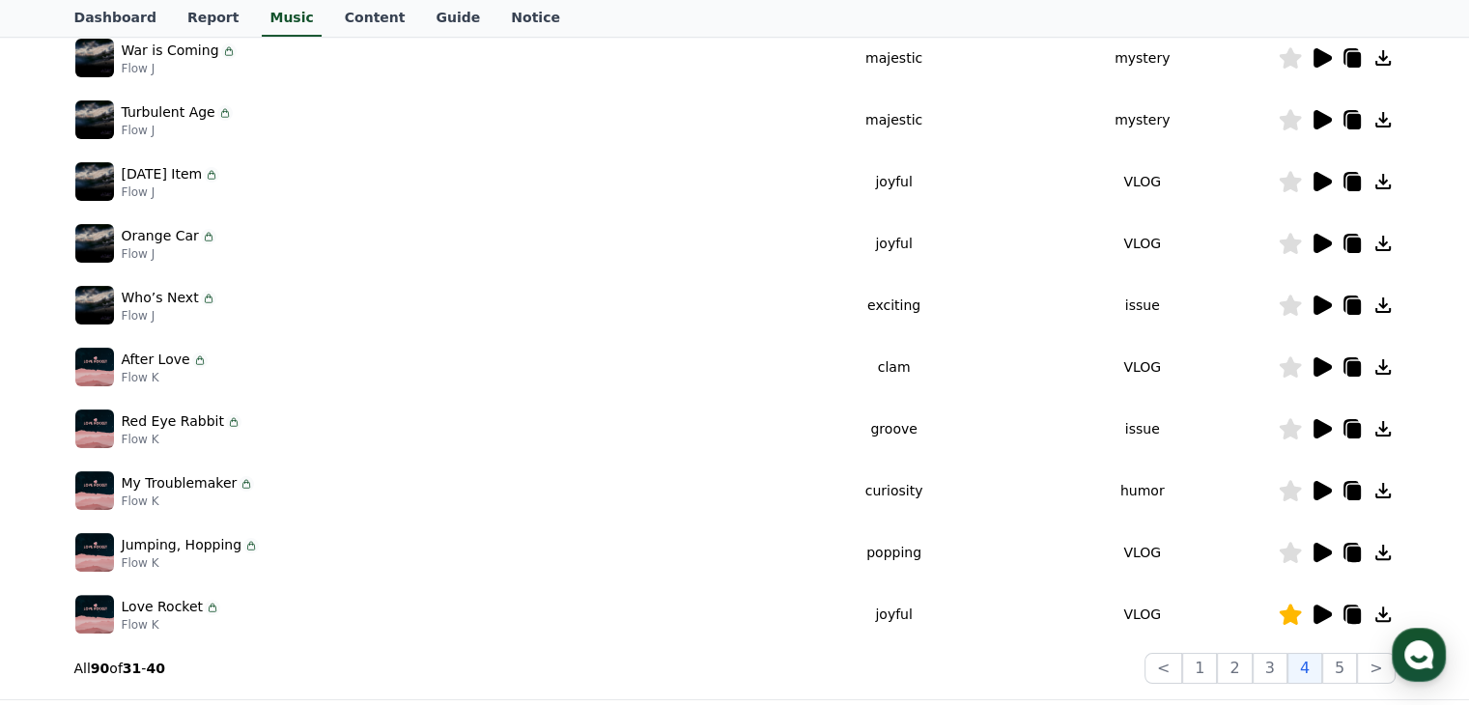
scroll to position [367, 0]
click at [1314, 303] on icon at bounding box center [1322, 305] width 18 height 19
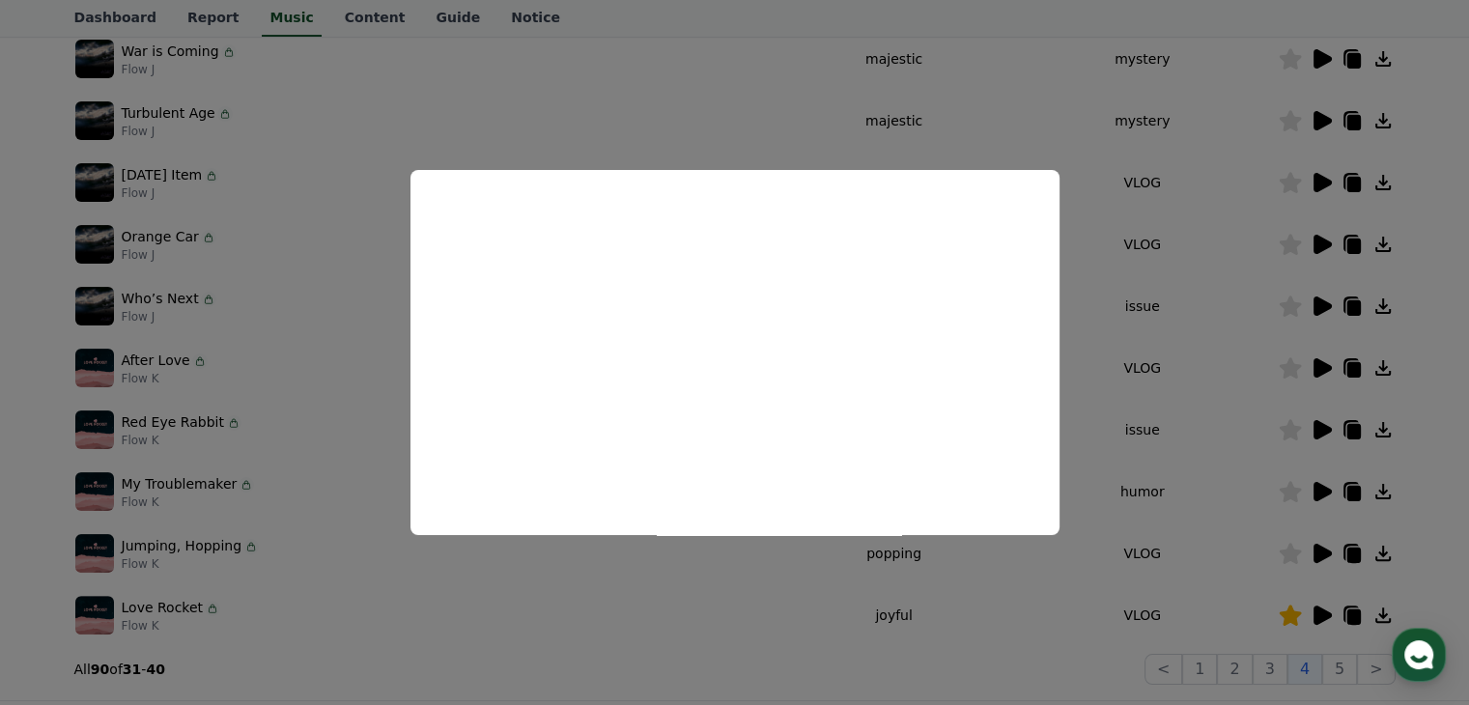
click at [1058, 406] on iframe "modal" at bounding box center [734, 352] width 649 height 365
click at [1069, 341] on button "close modal" at bounding box center [734, 352] width 1469 height 705
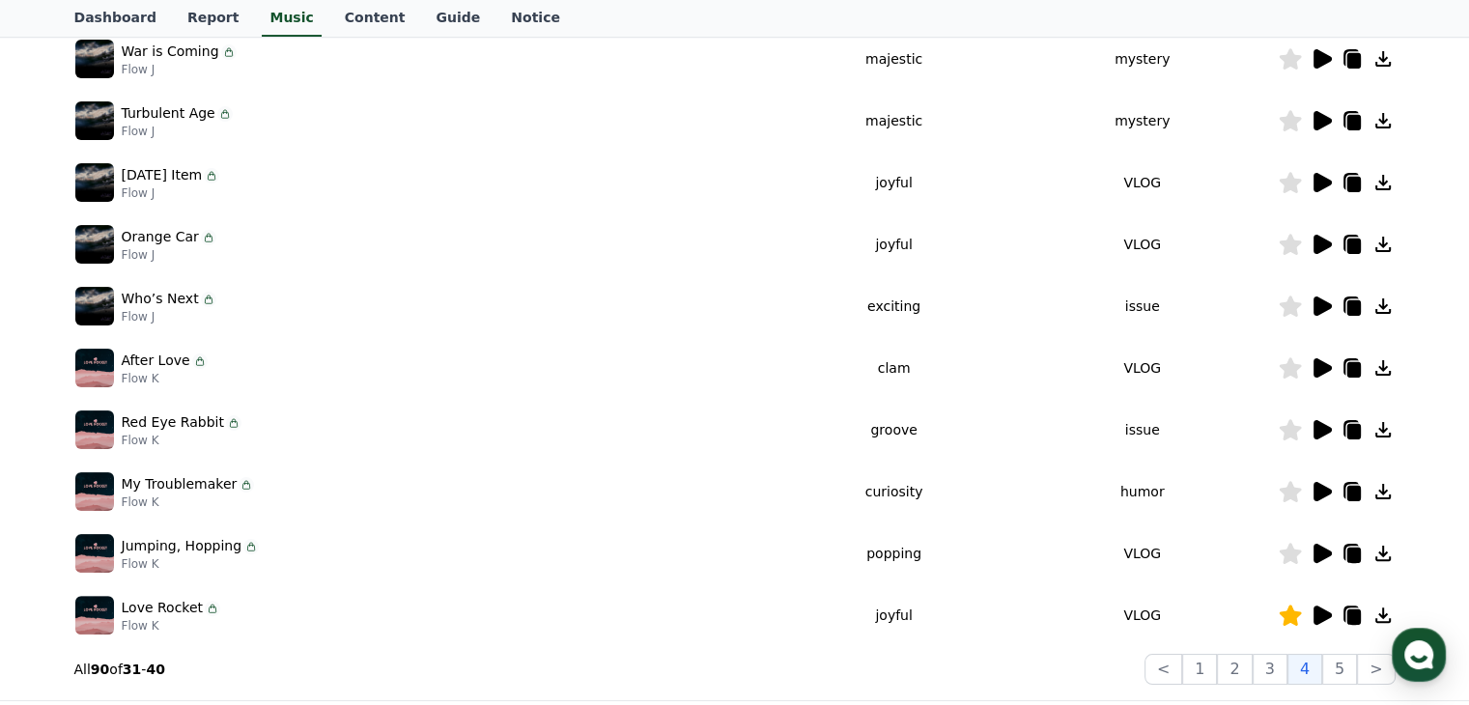
click at [1069, 341] on td "VLOG" at bounding box center [1142, 368] width 270 height 62
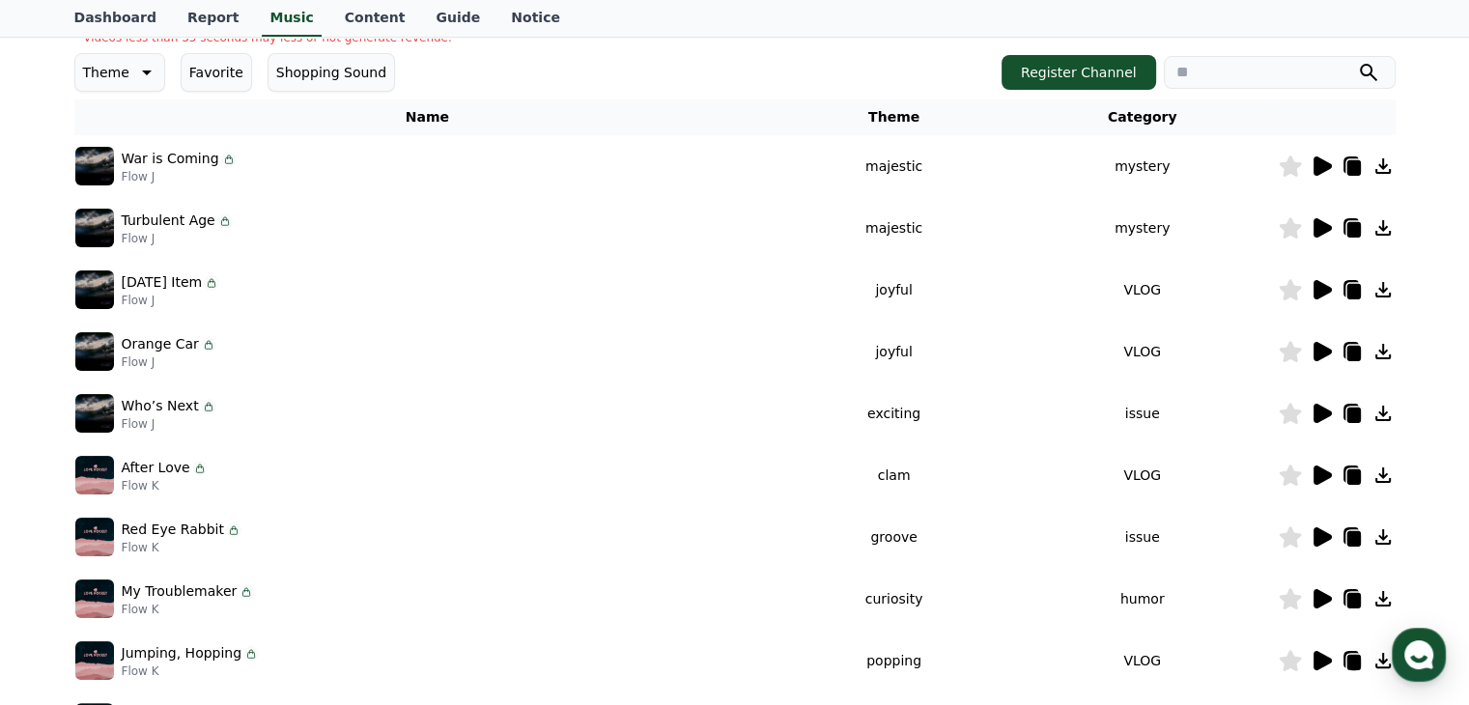
scroll to position [259, 0]
click at [1327, 352] on icon at bounding box center [1322, 352] width 18 height 19
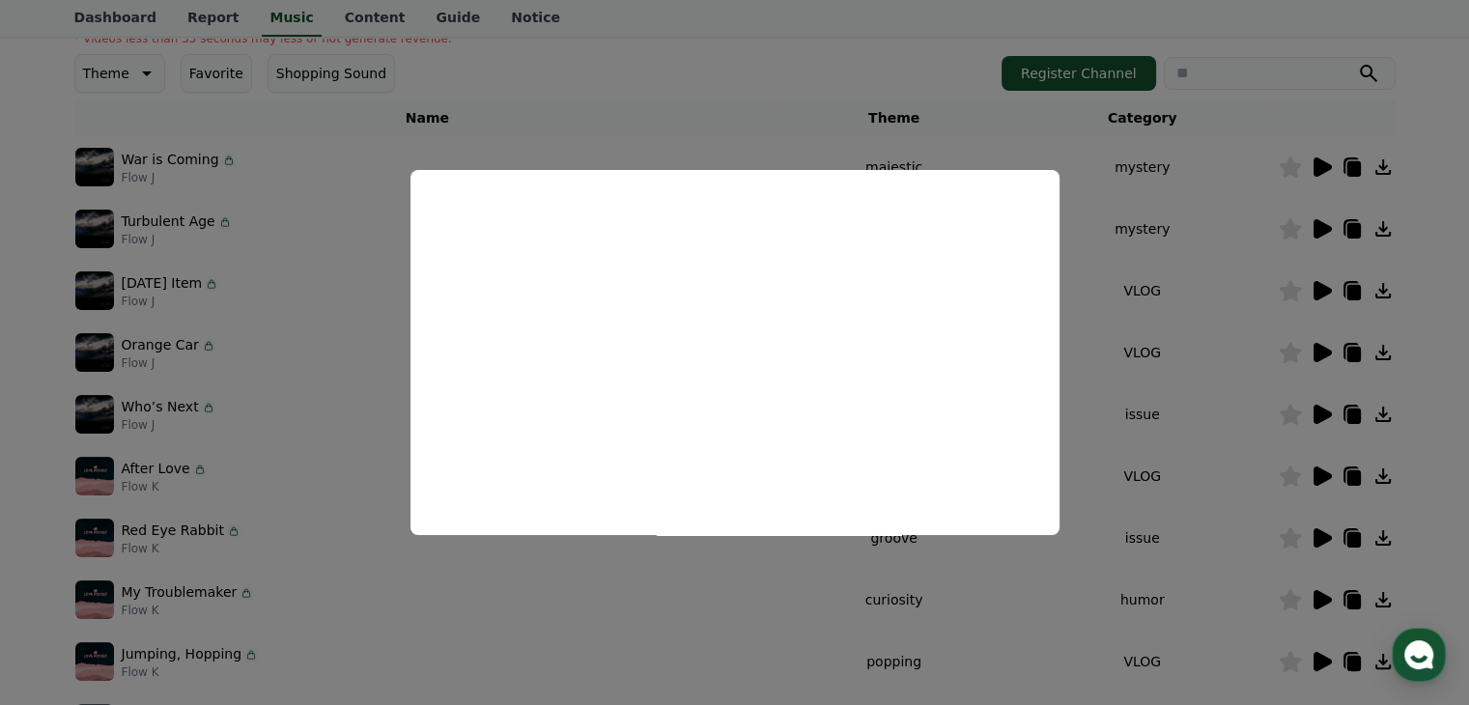
click at [1096, 413] on button "close modal" at bounding box center [734, 352] width 1469 height 705
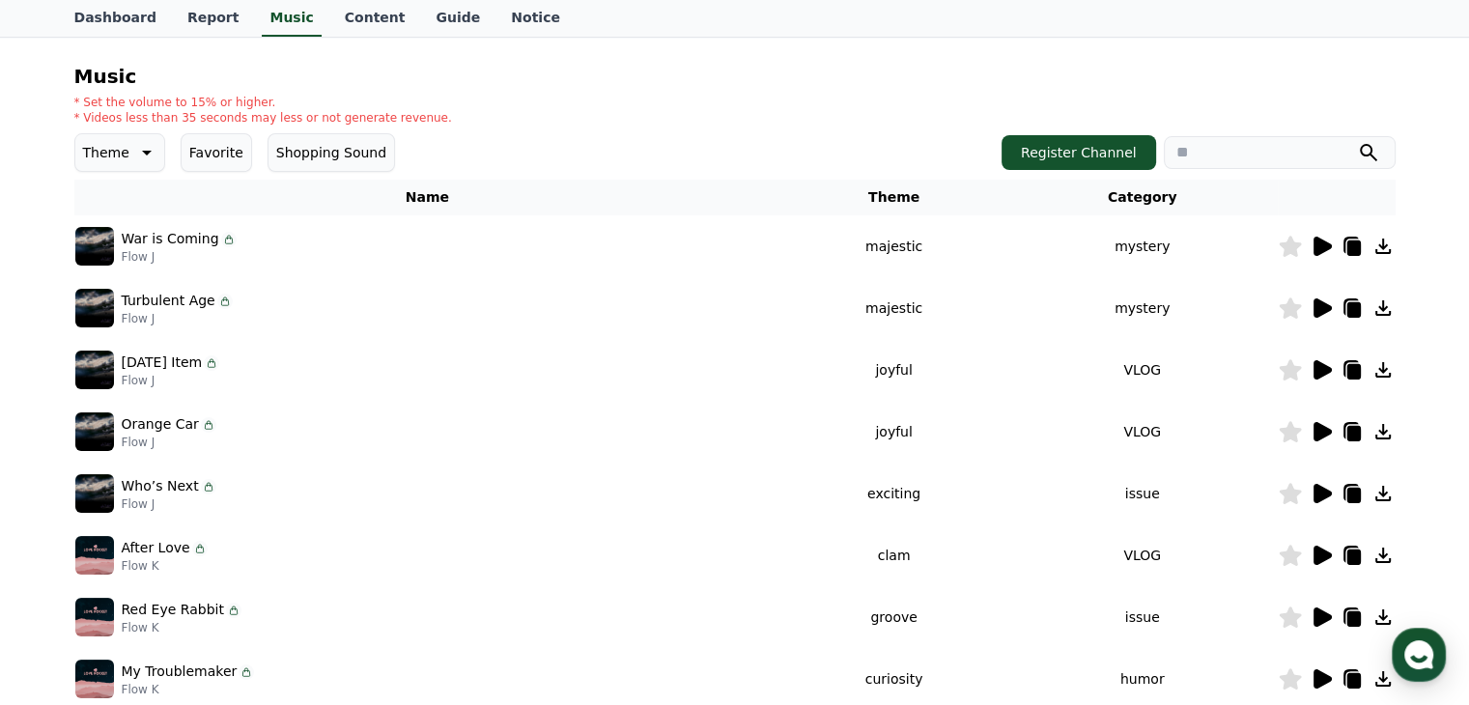
scroll to position [602, 0]
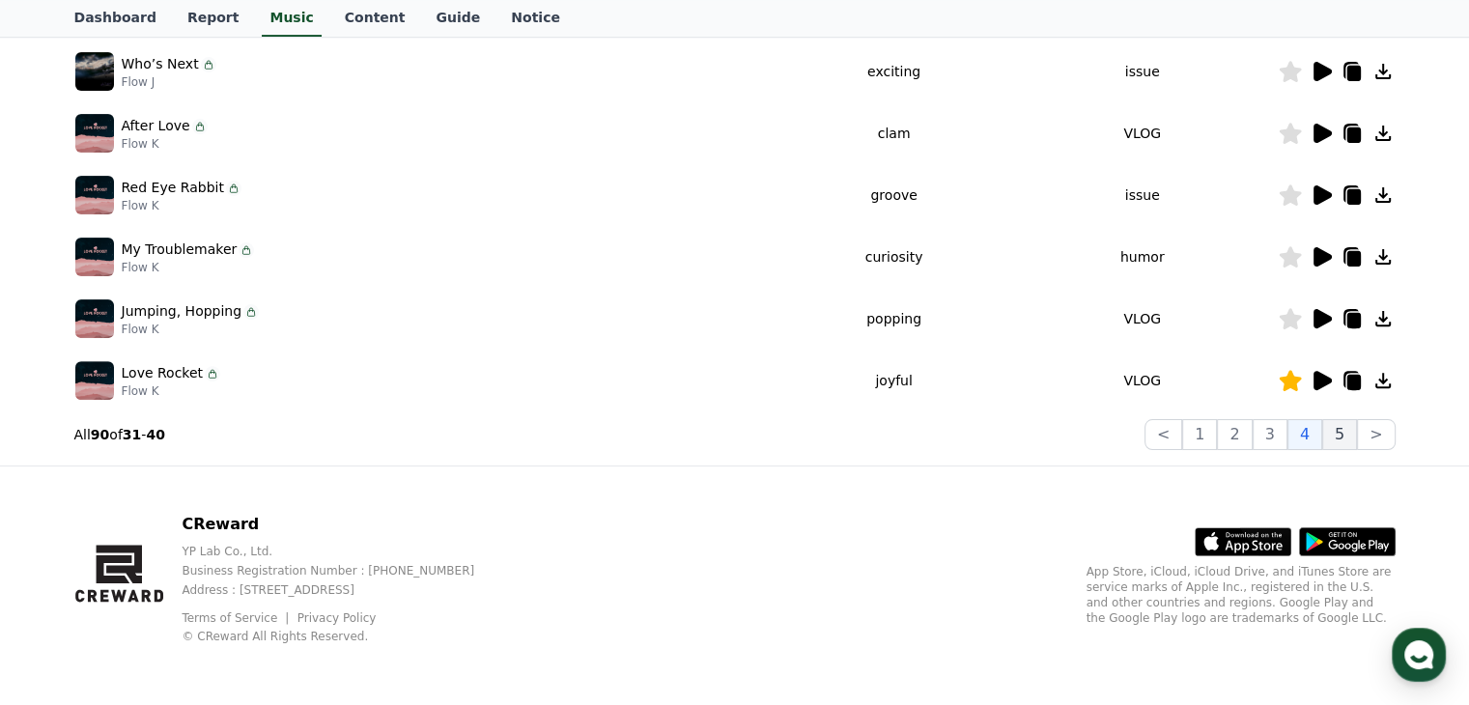
click at [1344, 430] on button "5" at bounding box center [1339, 434] width 35 height 31
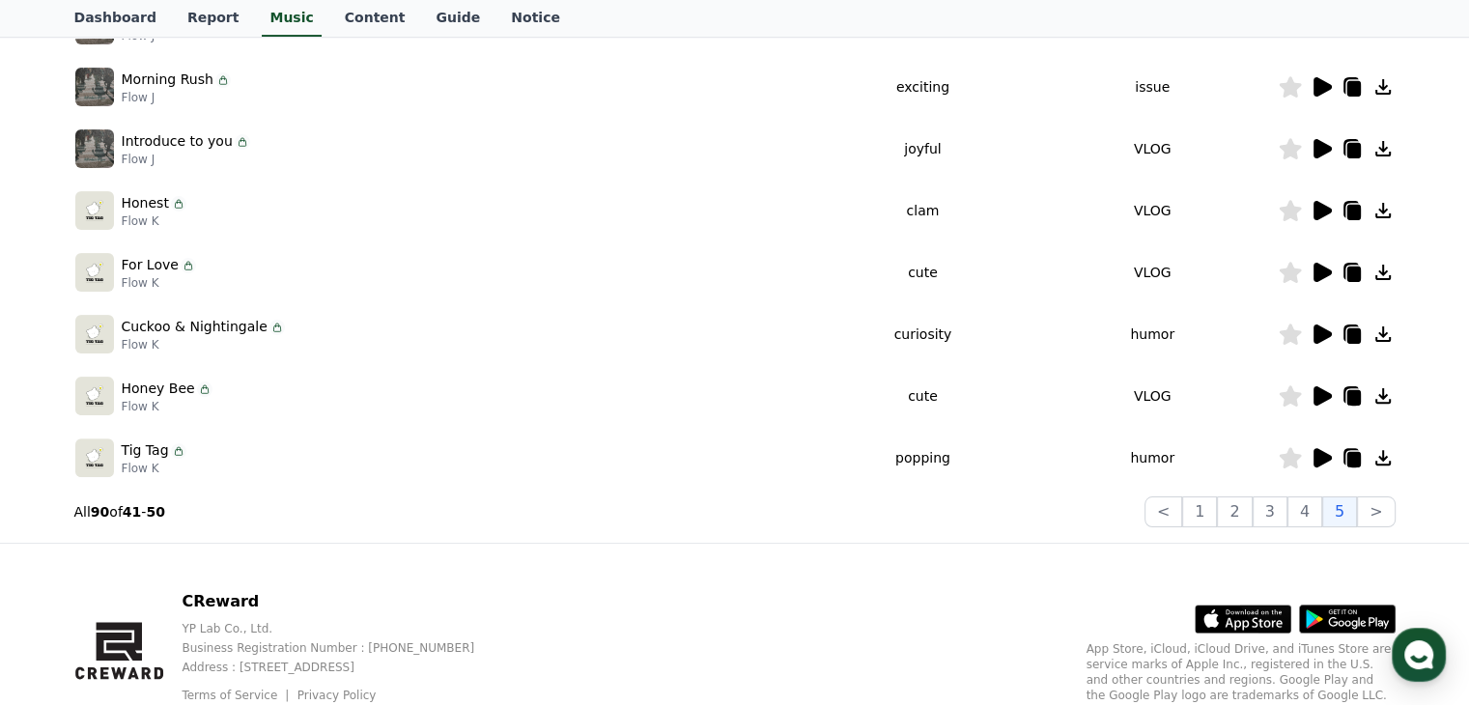
scroll to position [518, 0]
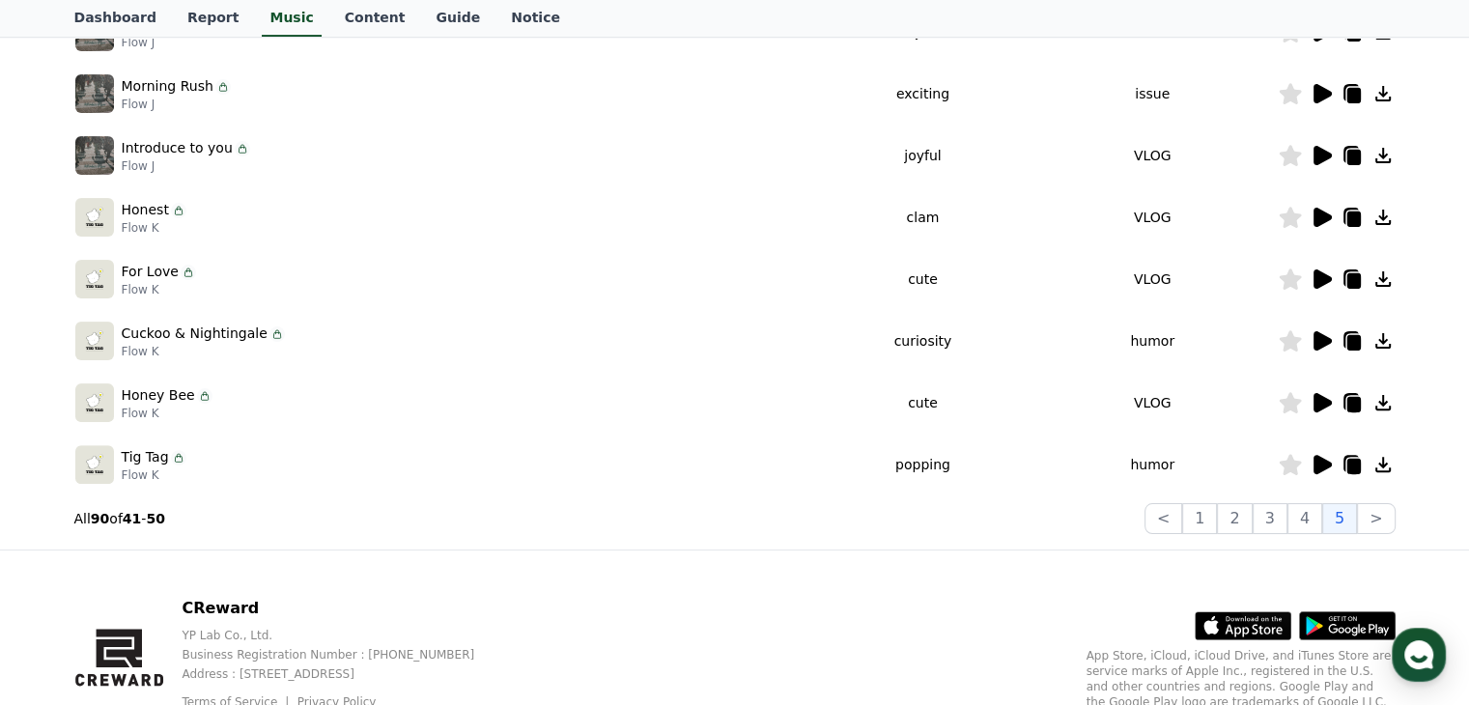
click at [1311, 283] on icon at bounding box center [1320, 278] width 23 height 23
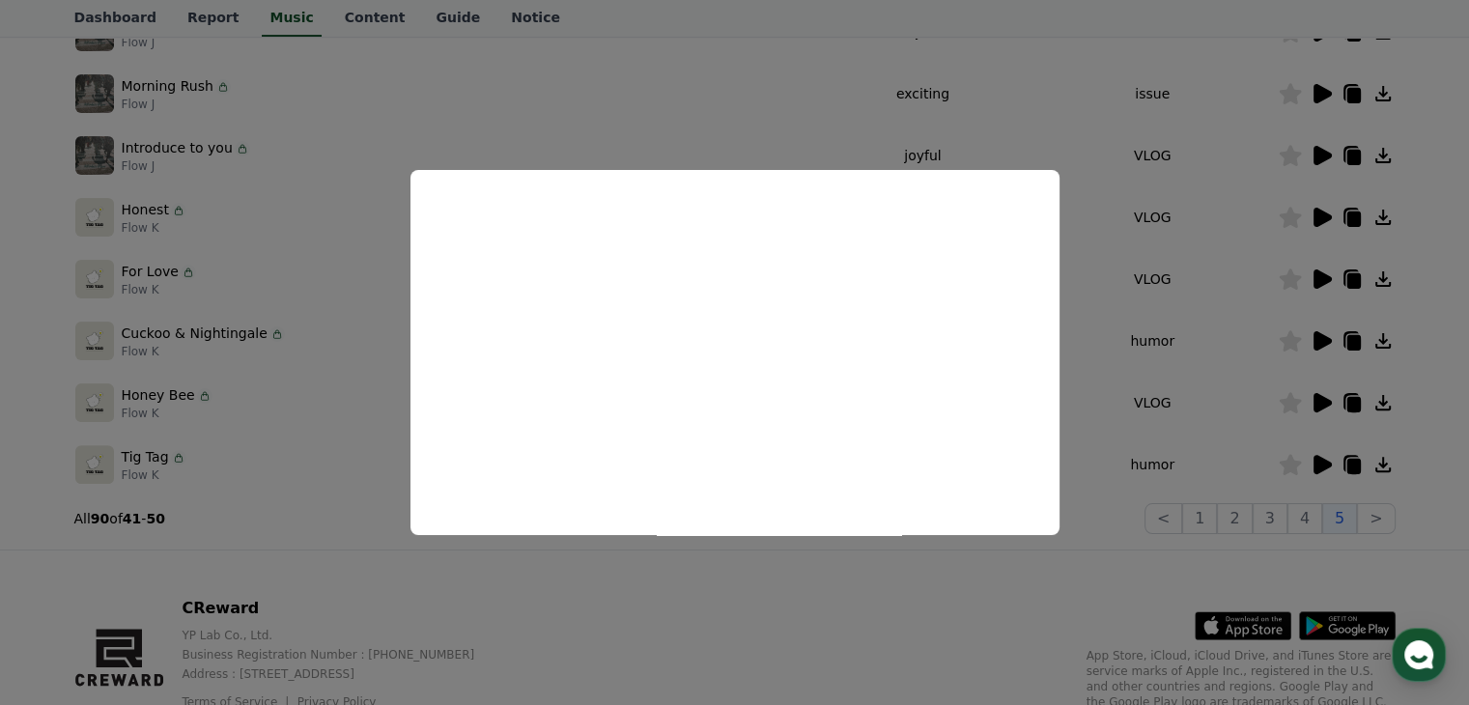
click at [1079, 380] on button "close modal" at bounding box center [734, 352] width 1469 height 705
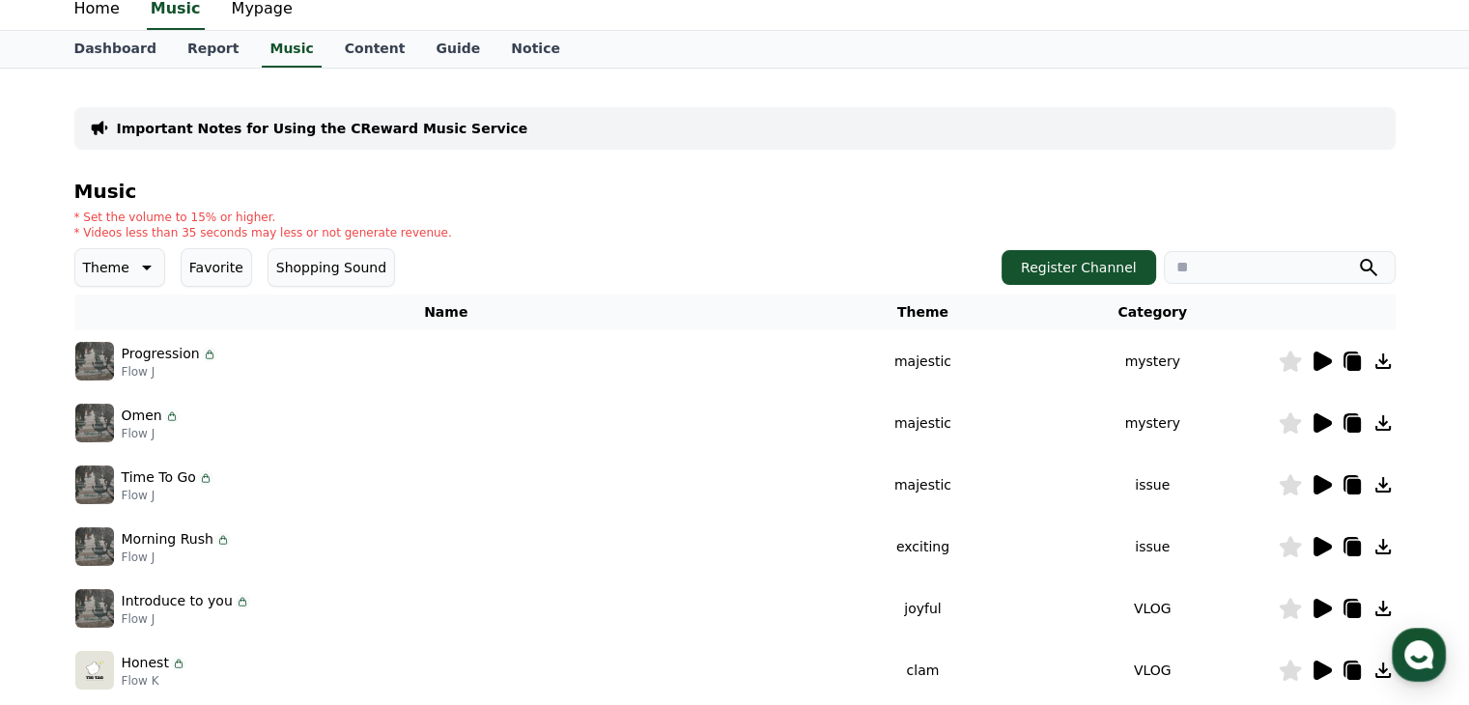
scroll to position [0, 0]
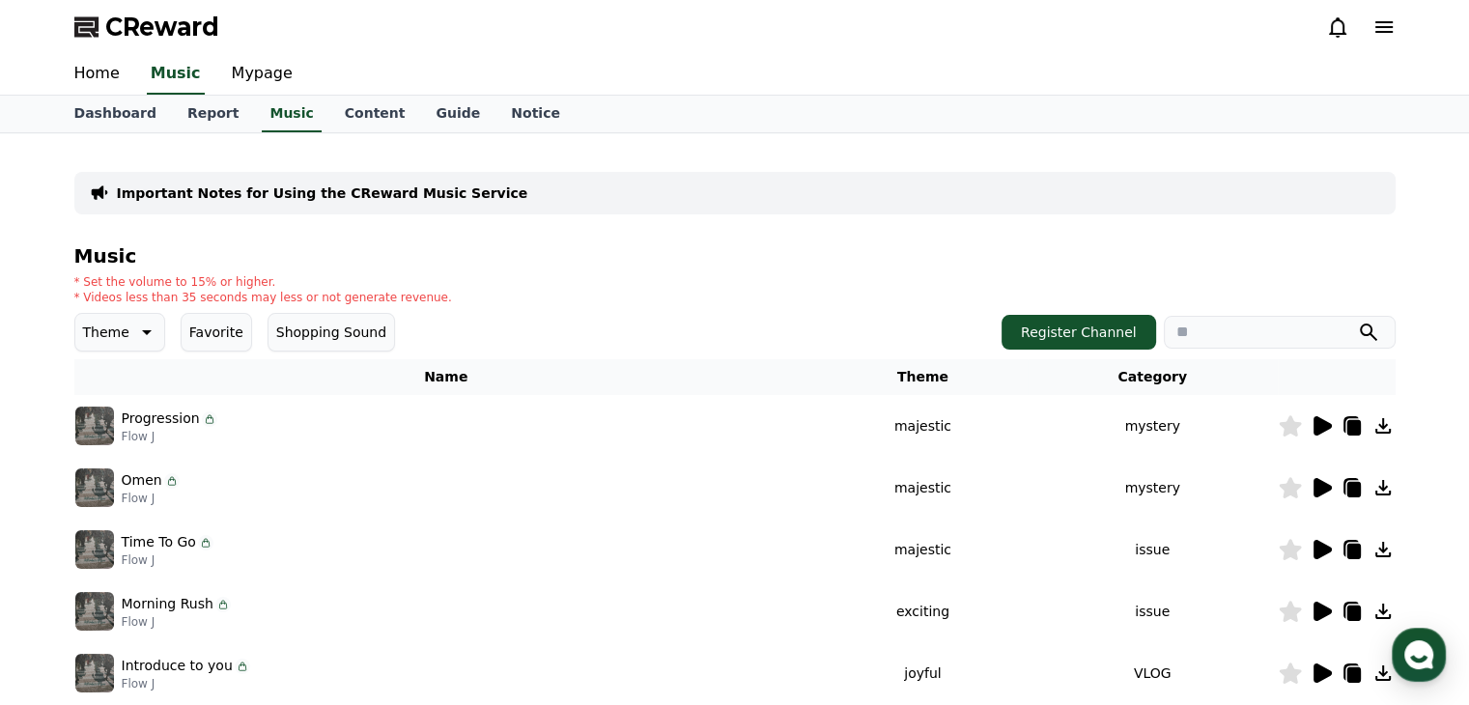
click at [1317, 427] on icon at bounding box center [1322, 425] width 18 height 19
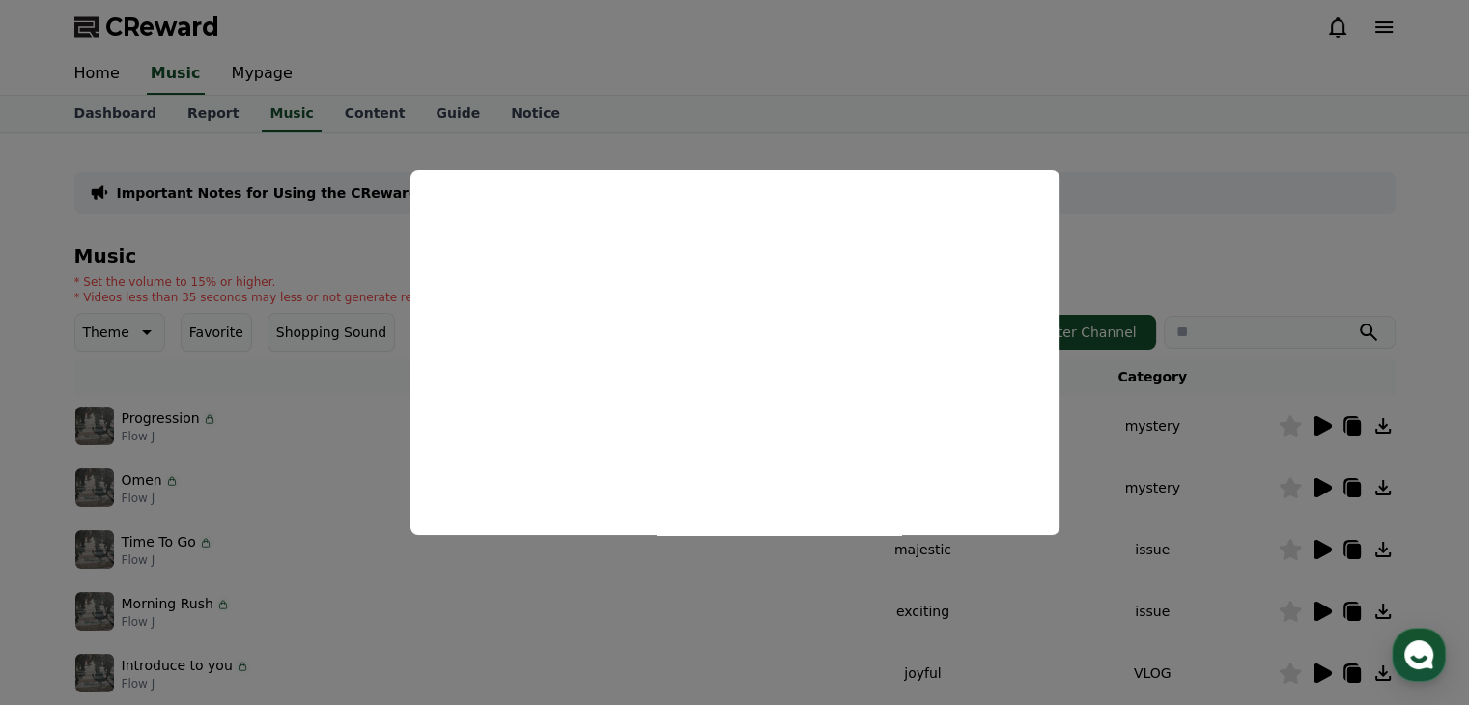
click at [1135, 308] on button "close modal" at bounding box center [734, 352] width 1469 height 705
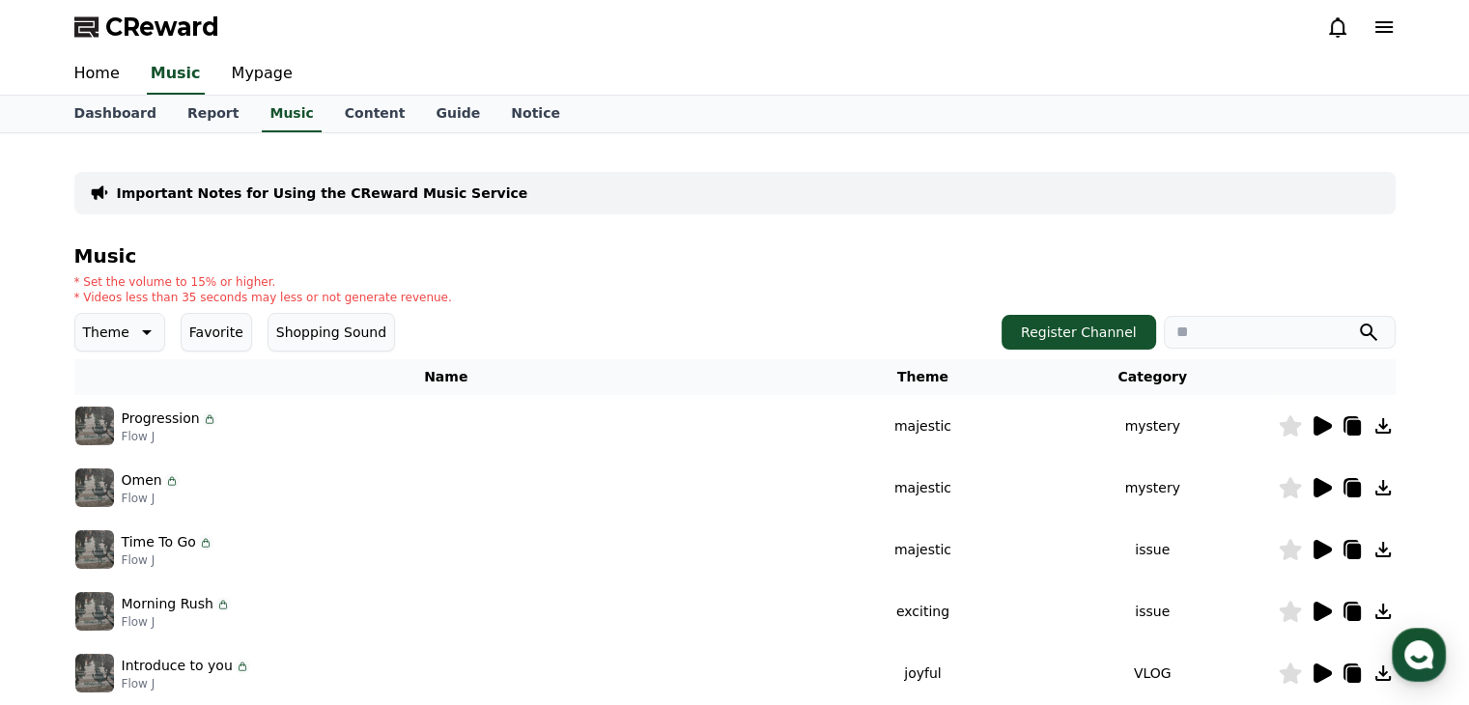
click at [1322, 485] on icon at bounding box center [1322, 487] width 18 height 19
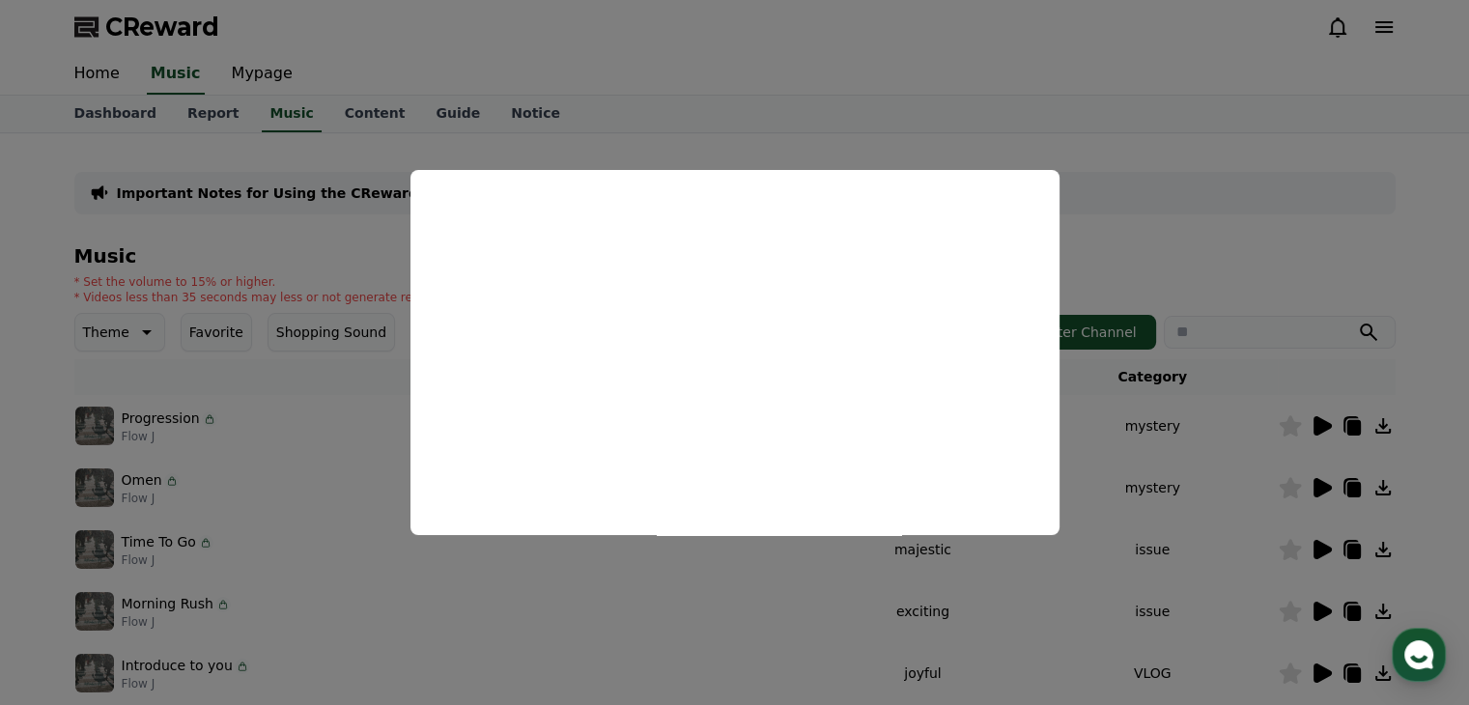
click at [854, 563] on button "close modal" at bounding box center [734, 352] width 1469 height 705
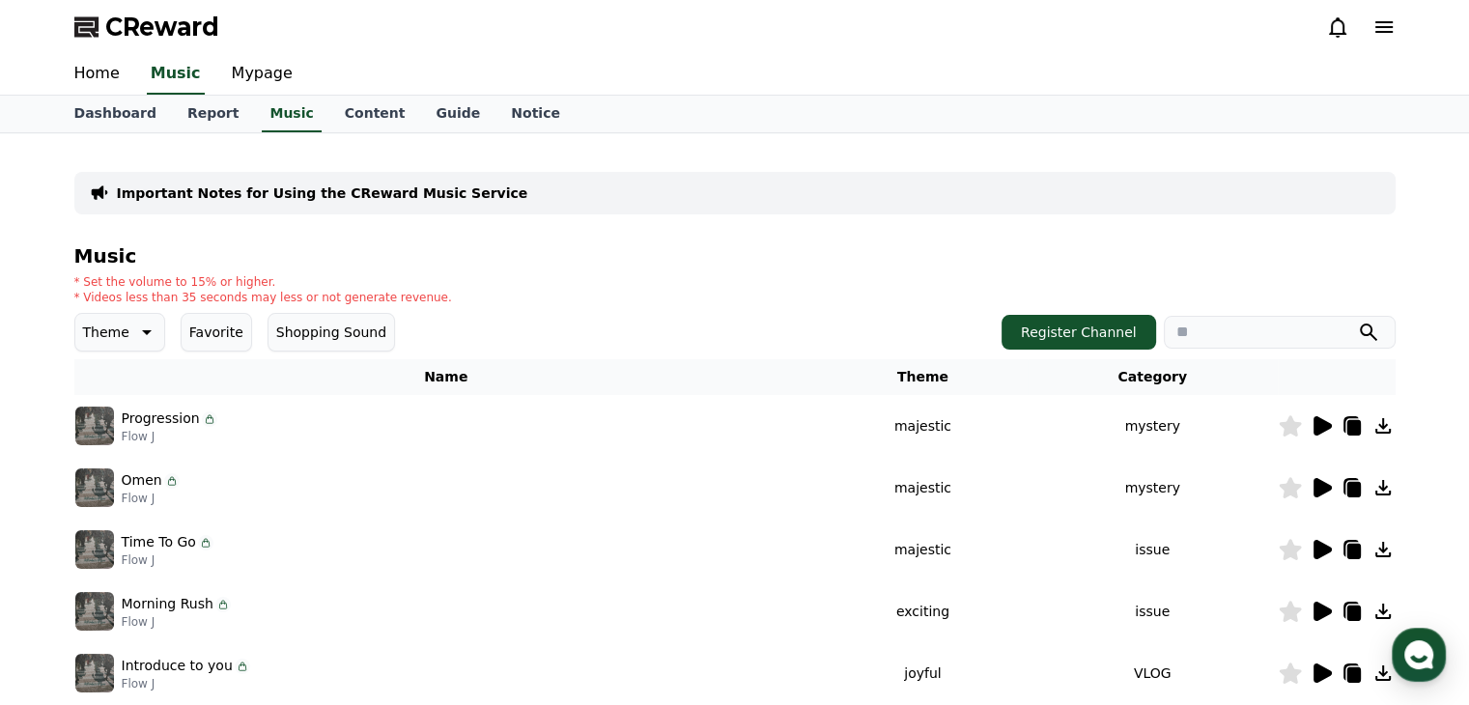
click at [1317, 546] on icon at bounding box center [1322, 549] width 18 height 19
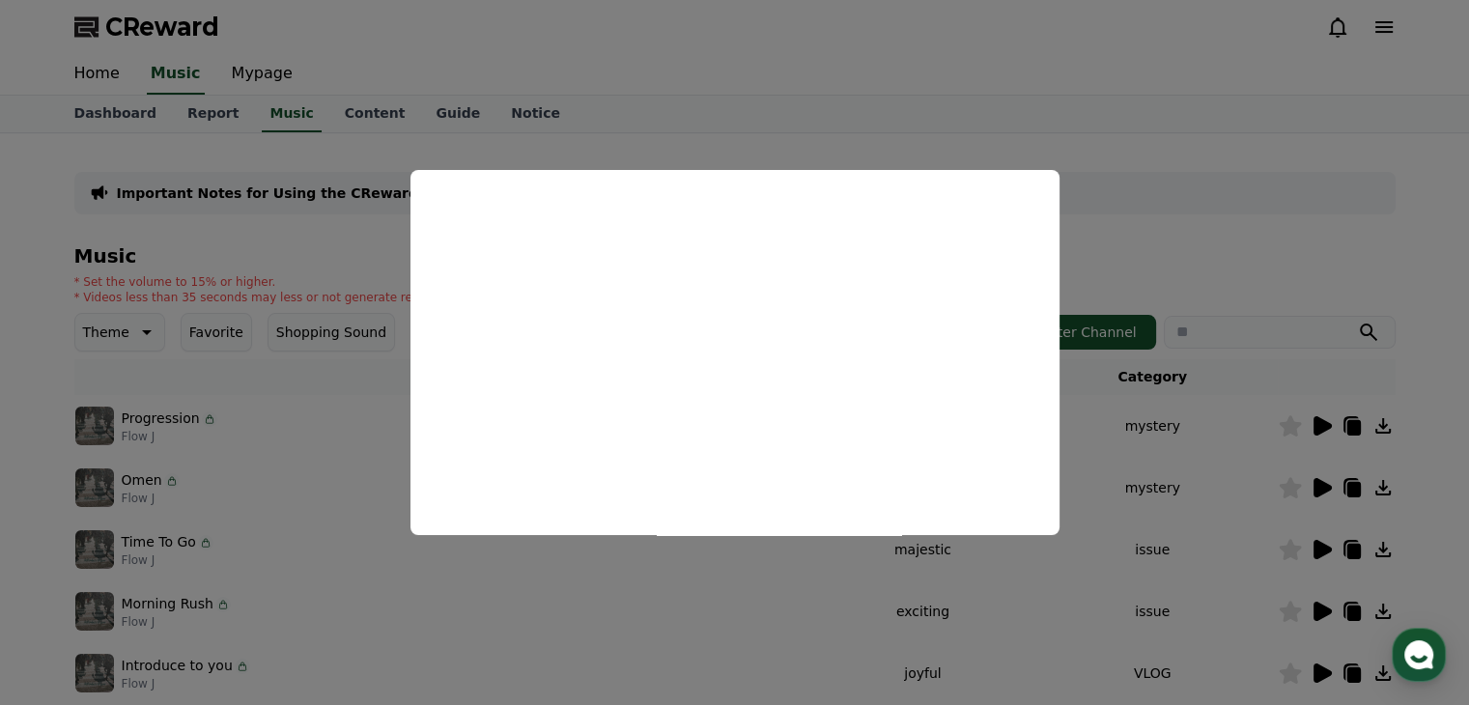
click at [865, 541] on button "close modal" at bounding box center [734, 352] width 1469 height 705
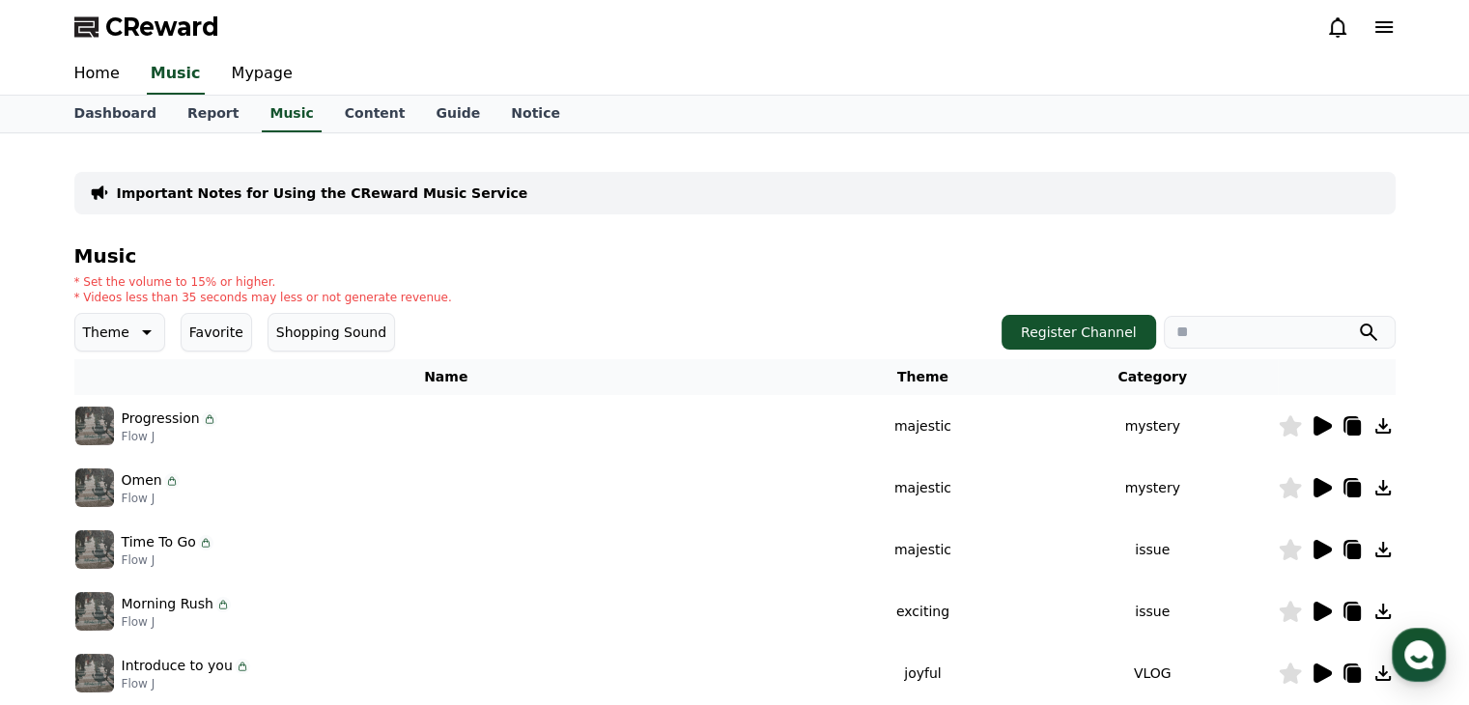
click at [1319, 611] on icon at bounding box center [1322, 611] width 18 height 19
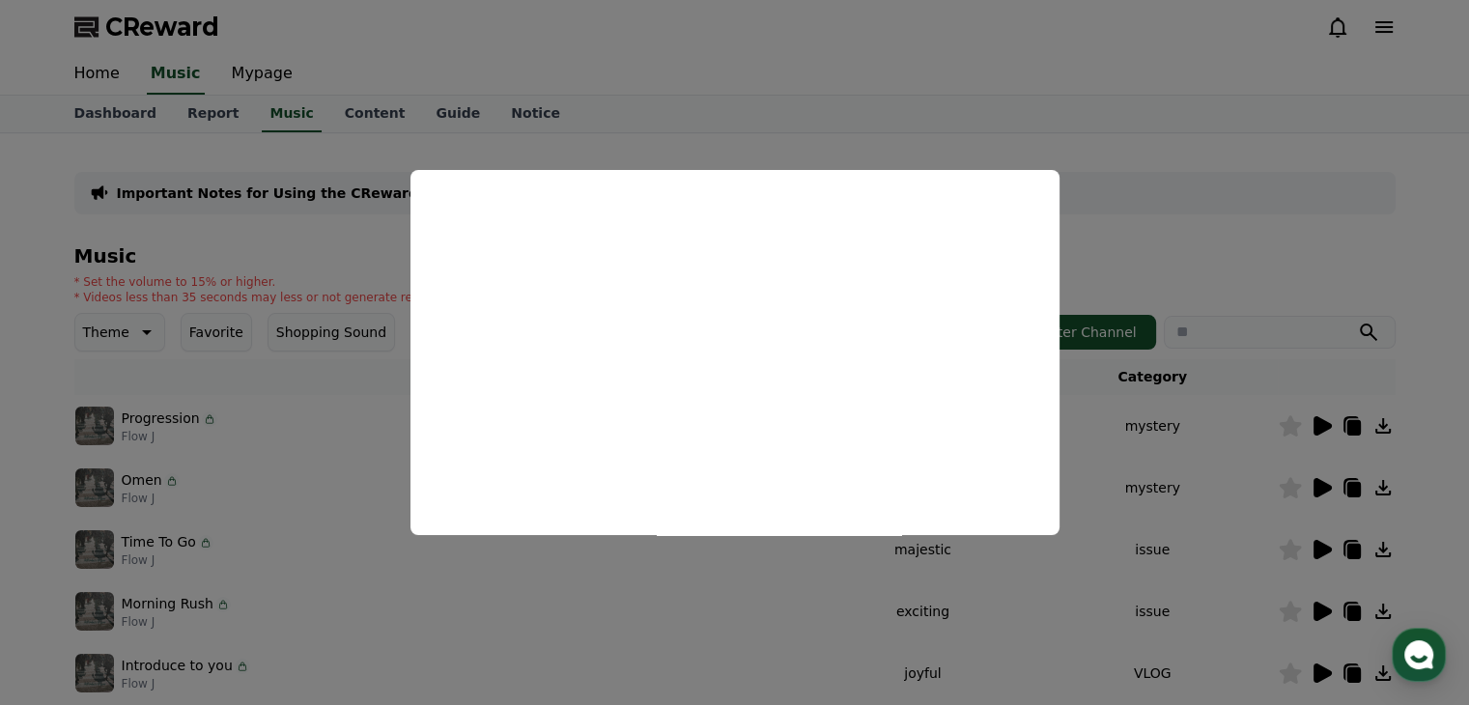
click at [840, 580] on button "close modal" at bounding box center [734, 352] width 1469 height 705
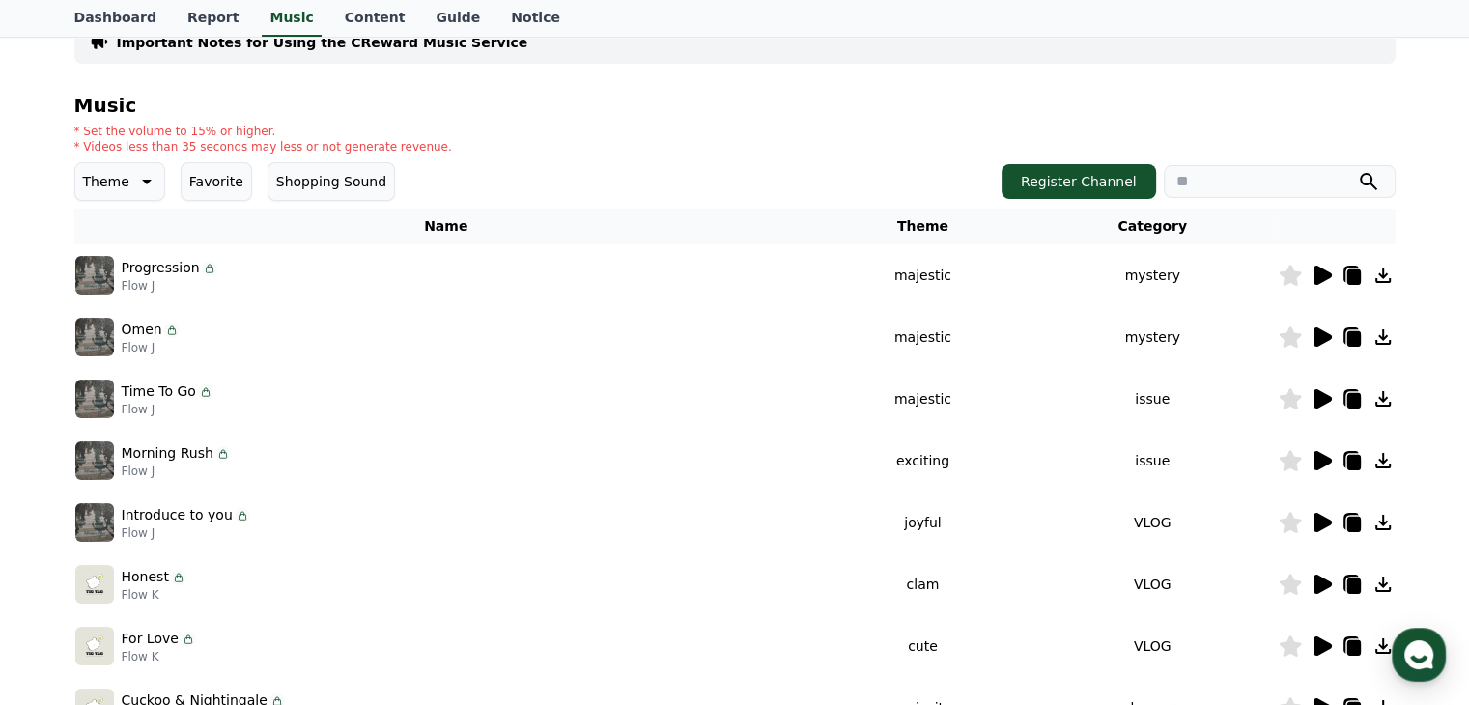
scroll to position [155, 0]
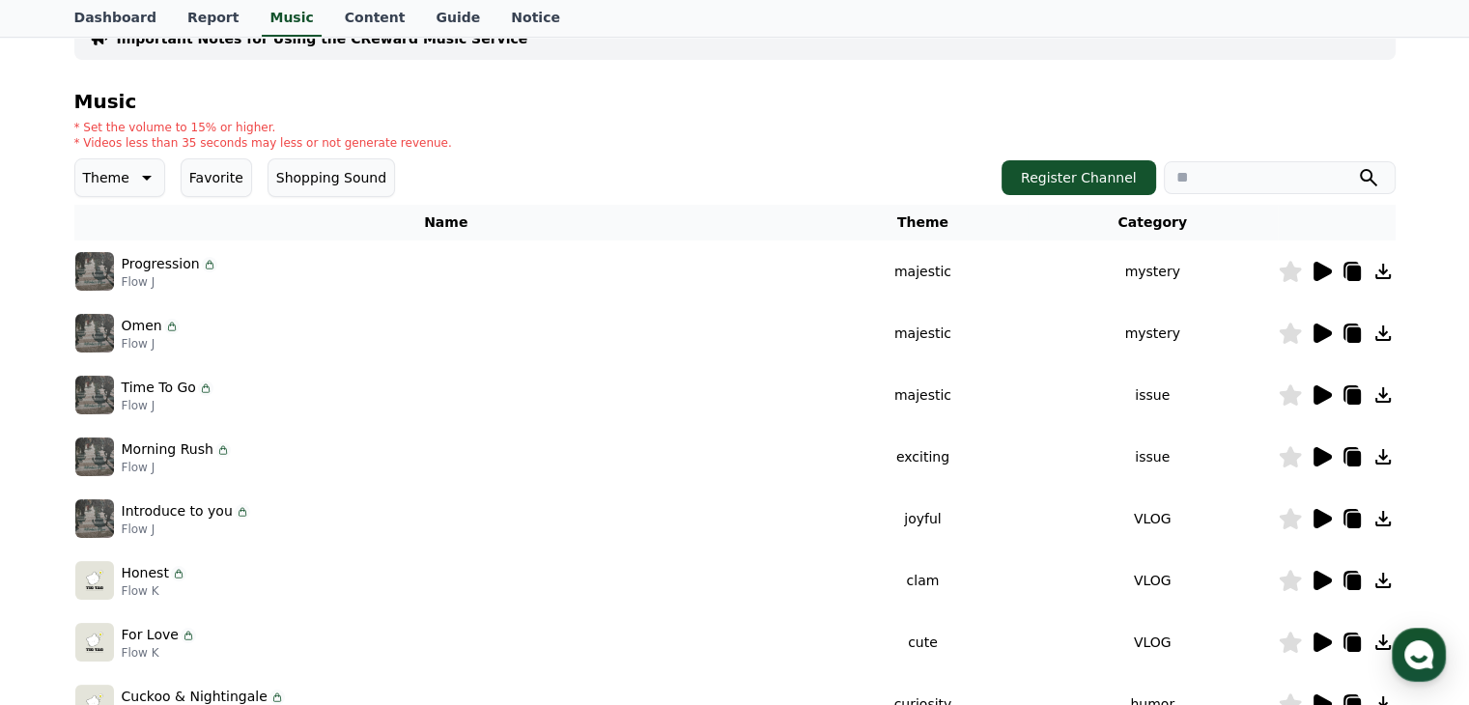
click at [1311, 577] on icon at bounding box center [1320, 580] width 23 height 23
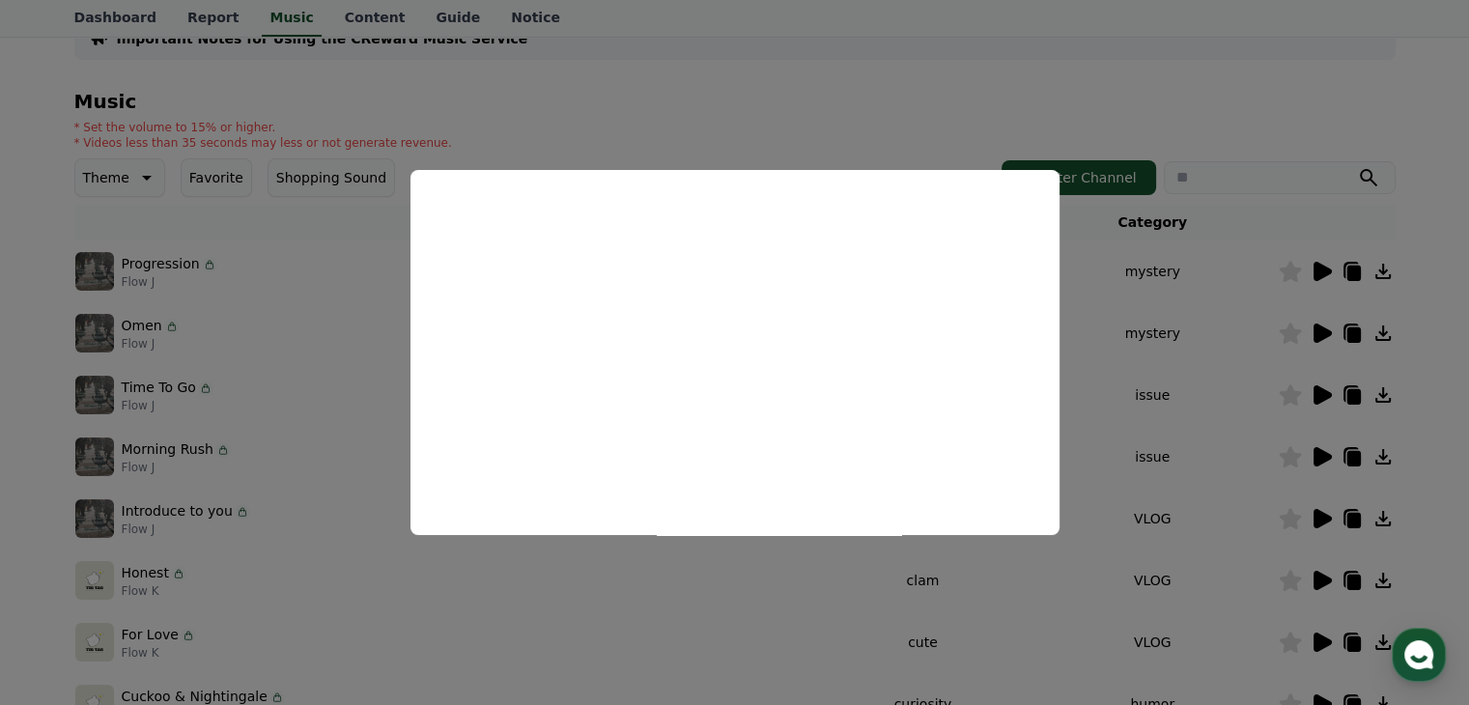
click at [786, 605] on button "close modal" at bounding box center [734, 352] width 1469 height 705
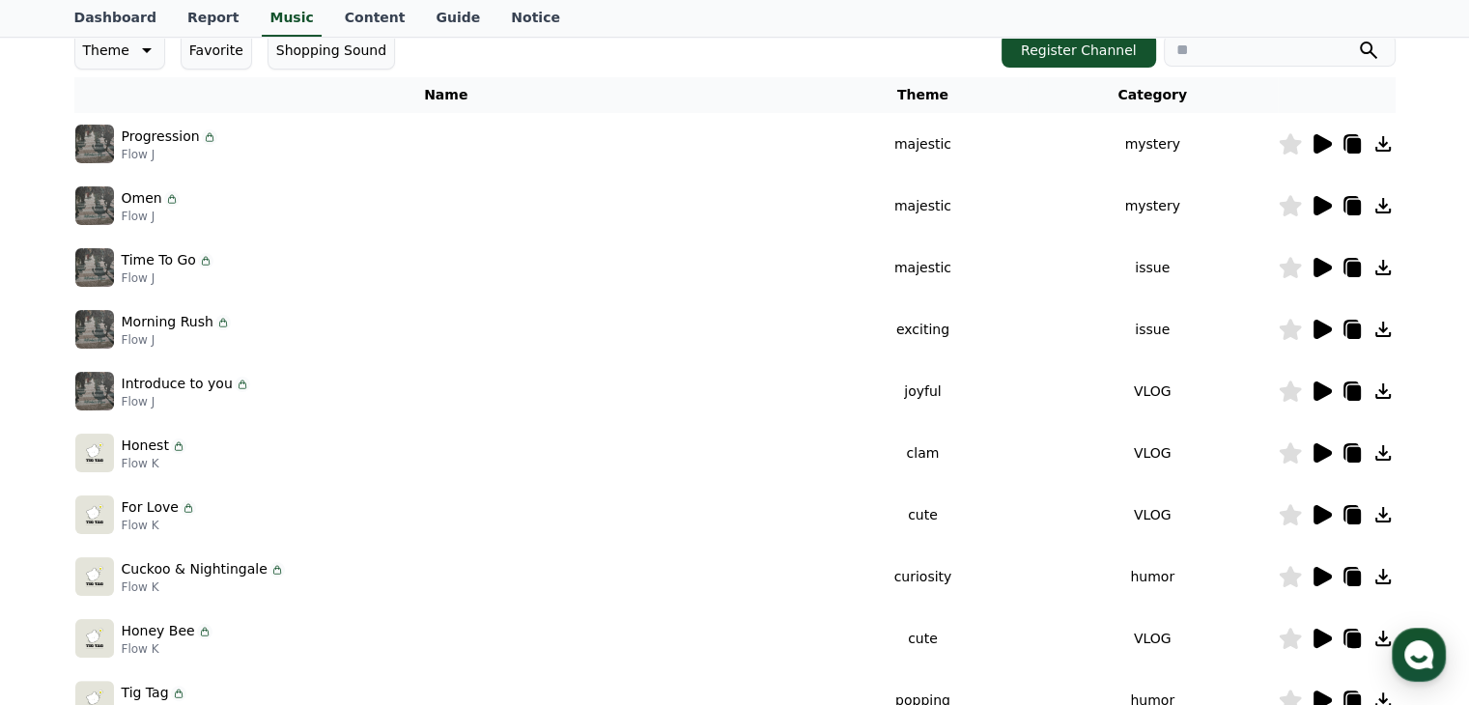
scroll to position [282, 0]
click at [1316, 573] on icon at bounding box center [1322, 576] width 18 height 19
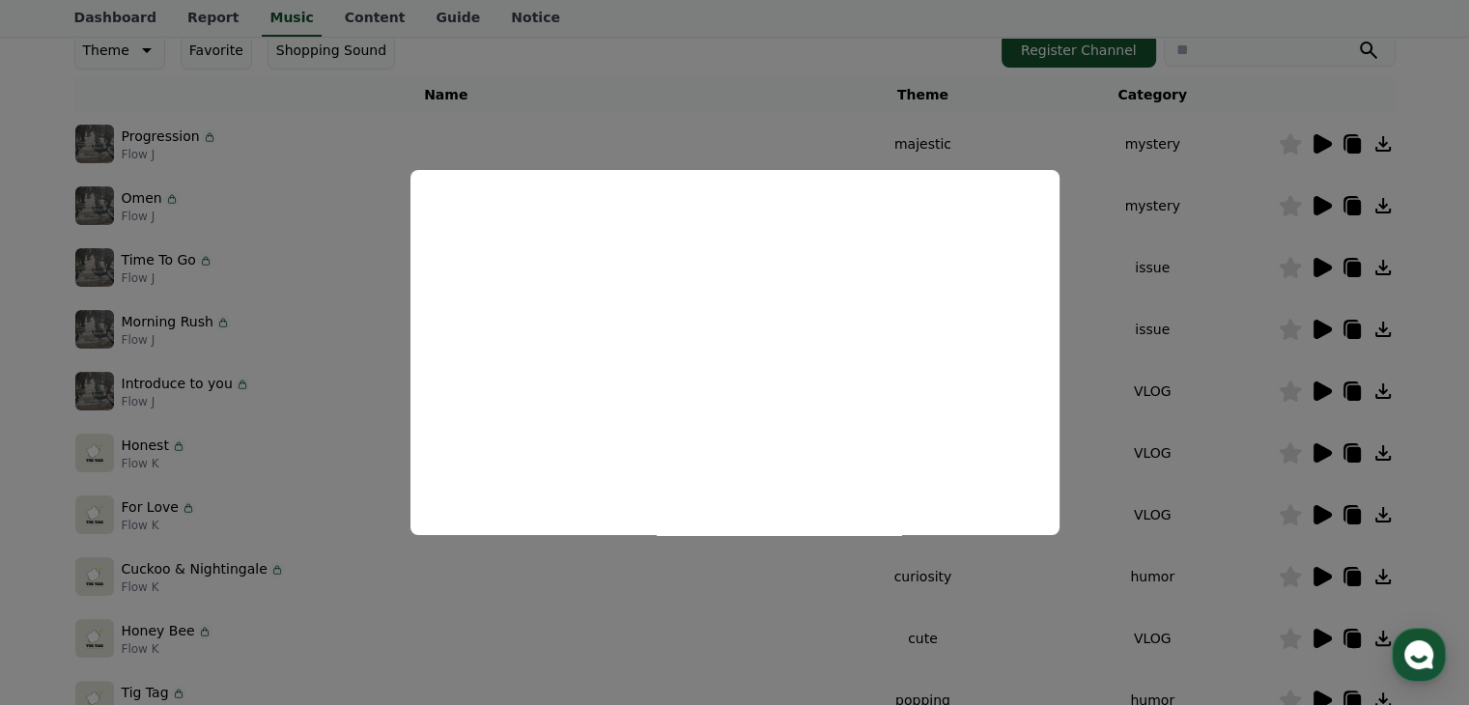
click at [1117, 361] on button "close modal" at bounding box center [734, 352] width 1469 height 705
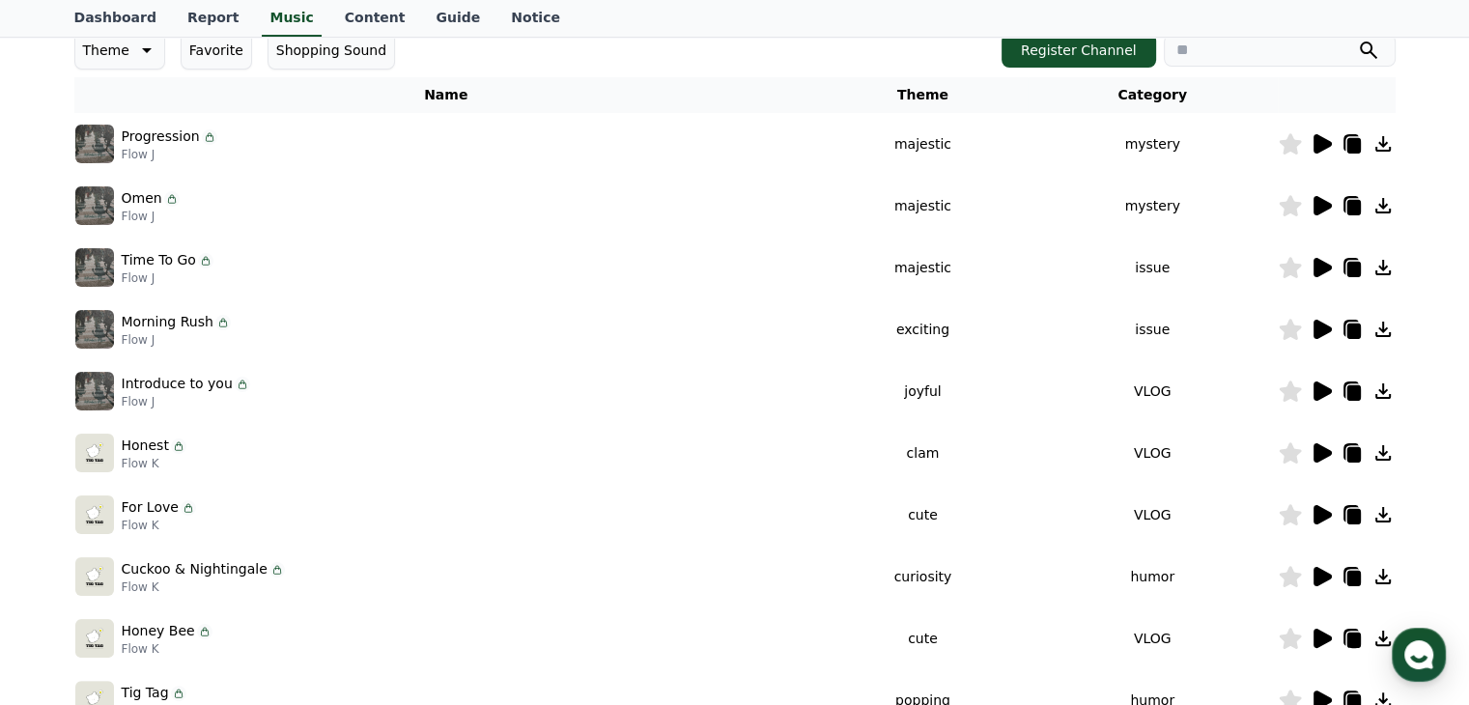
scroll to position [0, 0]
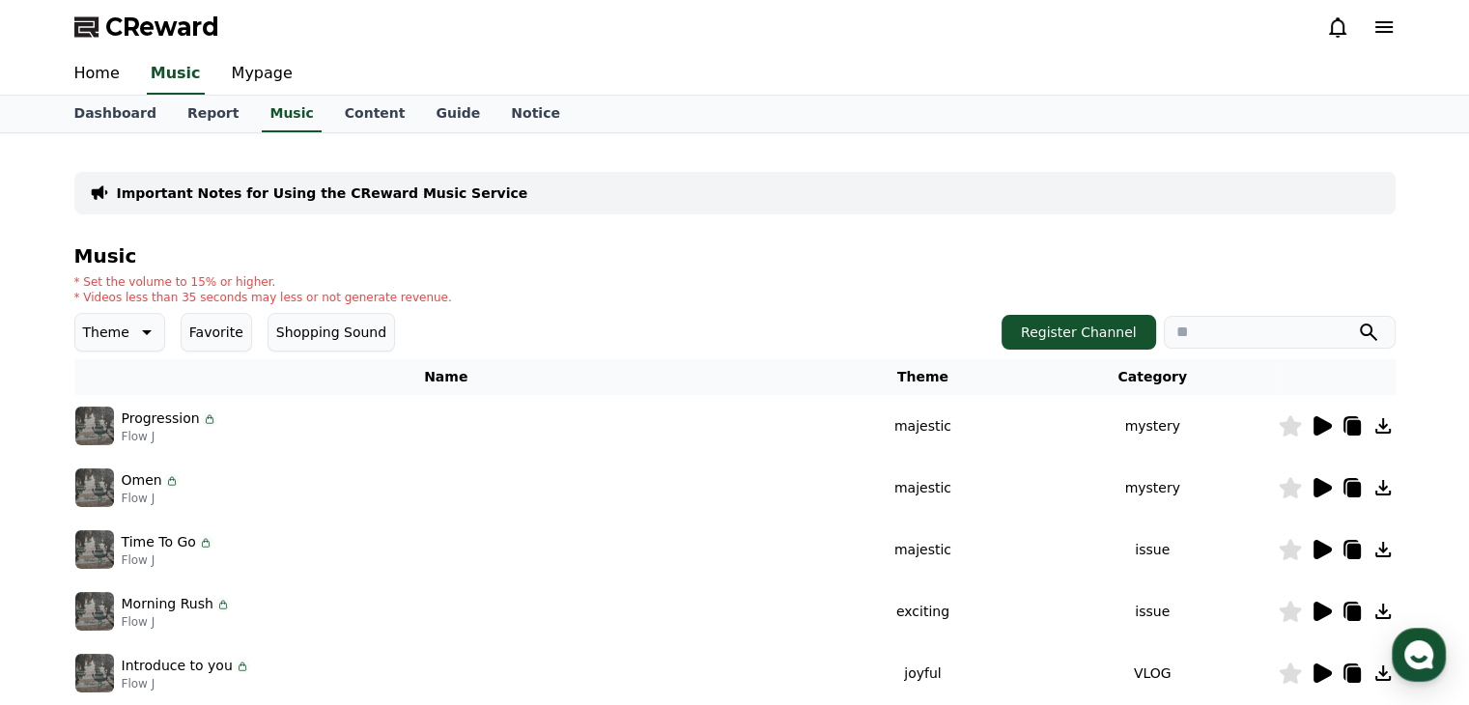
click at [1311, 488] on icon at bounding box center [1320, 487] width 23 height 23
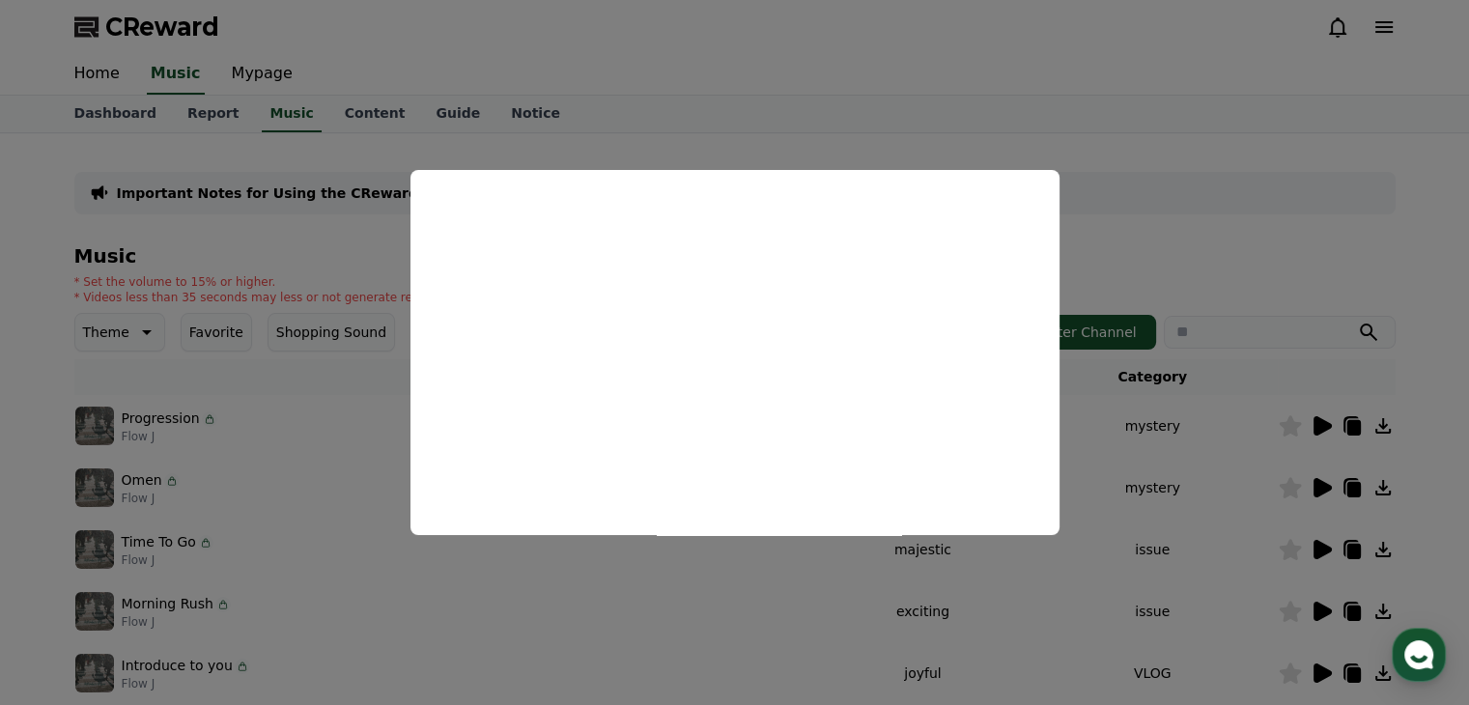
click at [344, 430] on button "close modal" at bounding box center [734, 352] width 1469 height 705
